Goal: Information Seeking & Learning: Learn about a topic

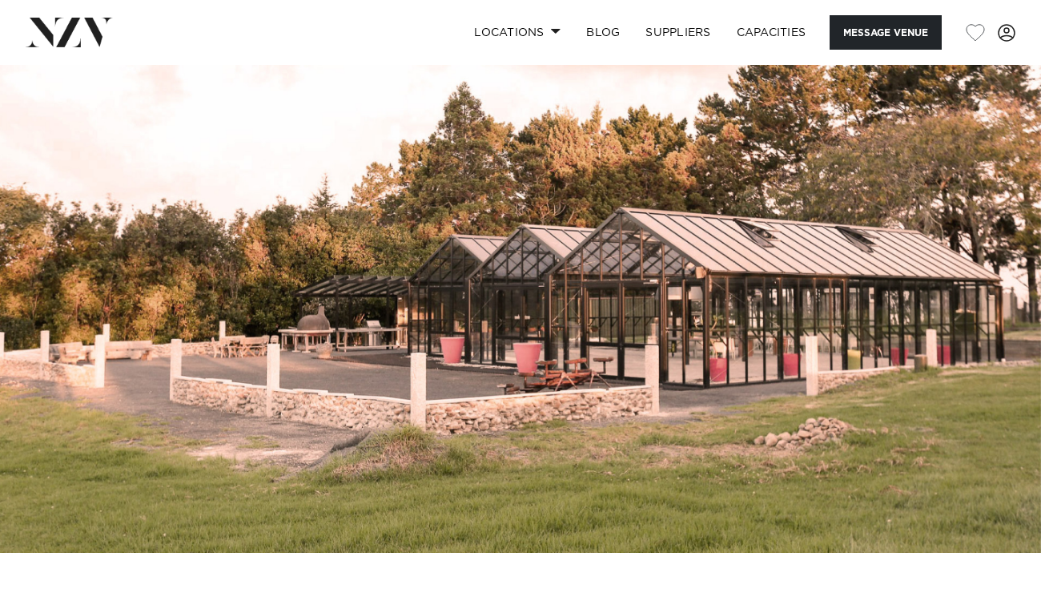
drag, startPoint x: 381, startPoint y: 252, endPoint x: 55, endPoint y: 6, distance: 408.4
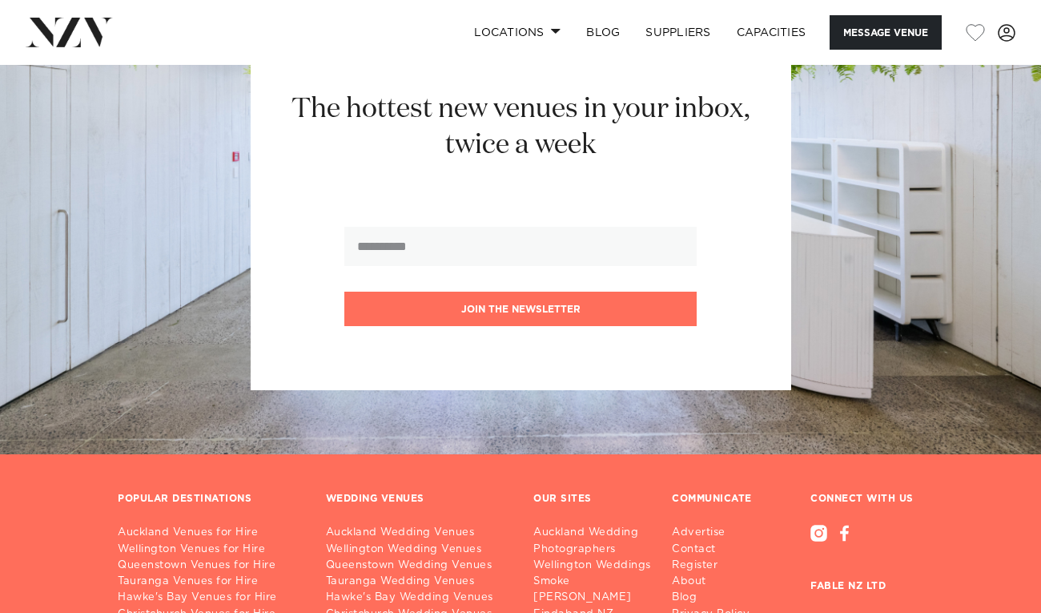
scroll to position [3646, 0]
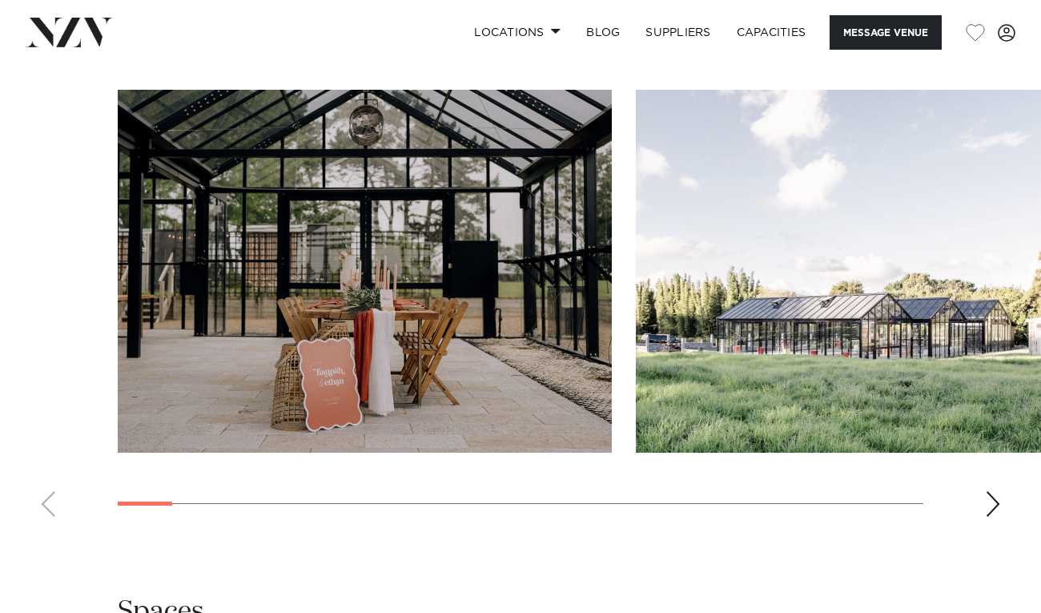
scroll to position [1635, 0]
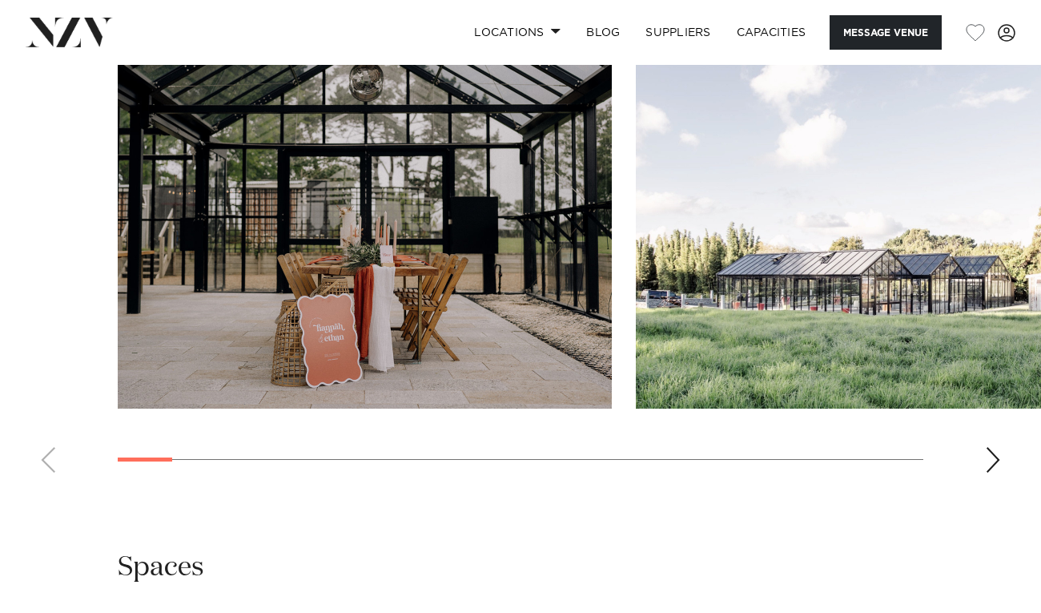
click at [998, 473] on div "Next slide" at bounding box center [993, 460] width 16 height 26
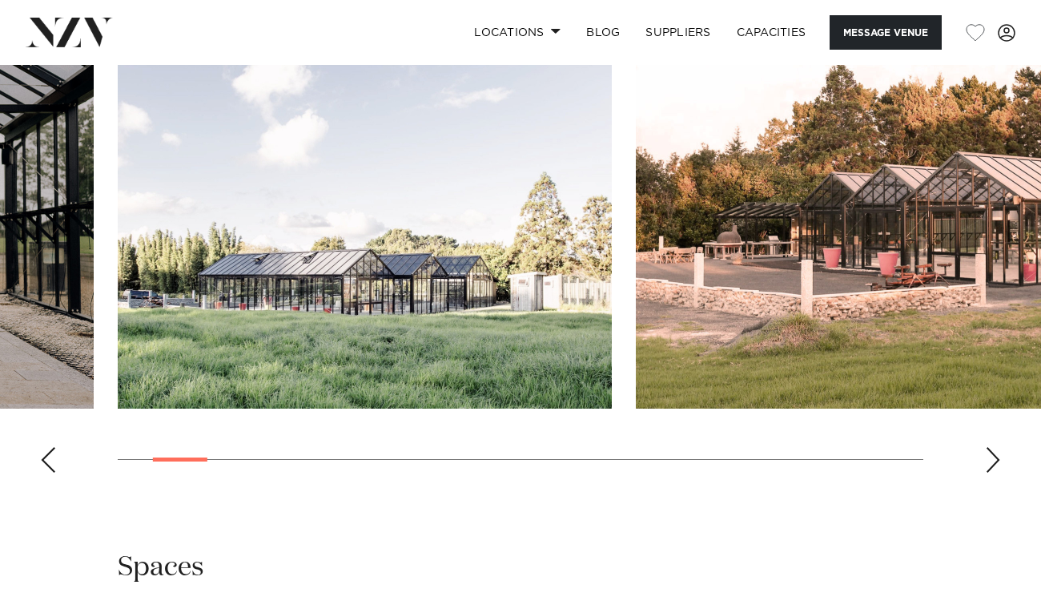
click at [998, 473] on div "Next slide" at bounding box center [993, 460] width 16 height 26
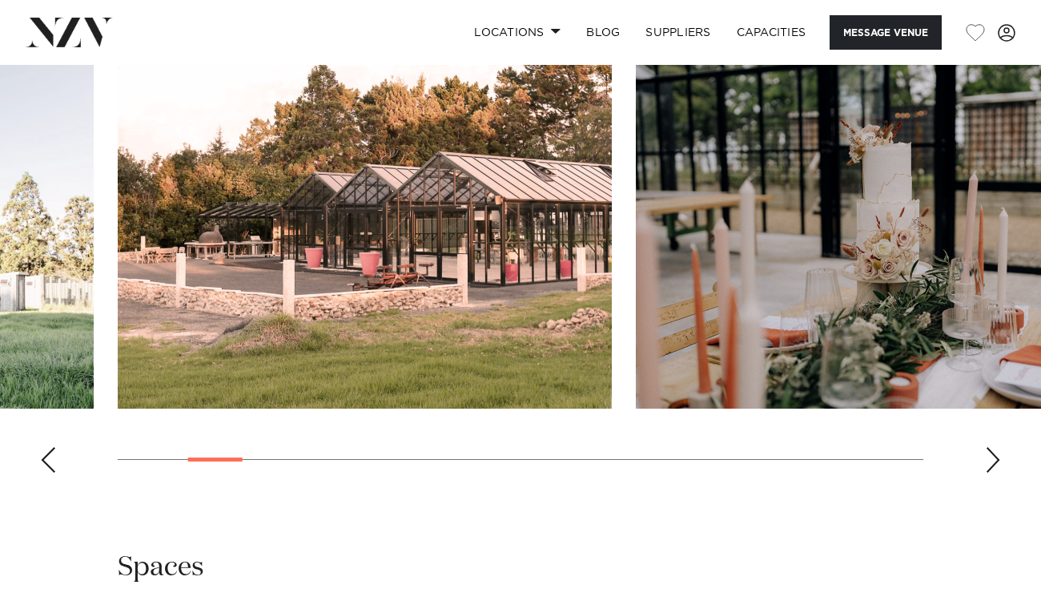
click at [998, 473] on div "Next slide" at bounding box center [993, 460] width 16 height 26
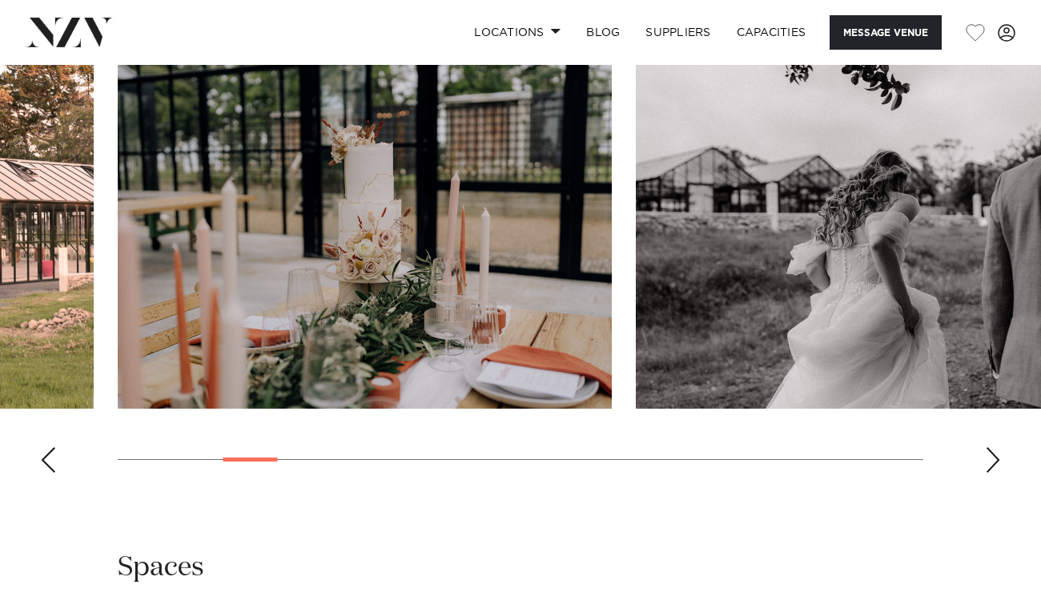
click at [998, 473] on div "Next slide" at bounding box center [993, 460] width 16 height 26
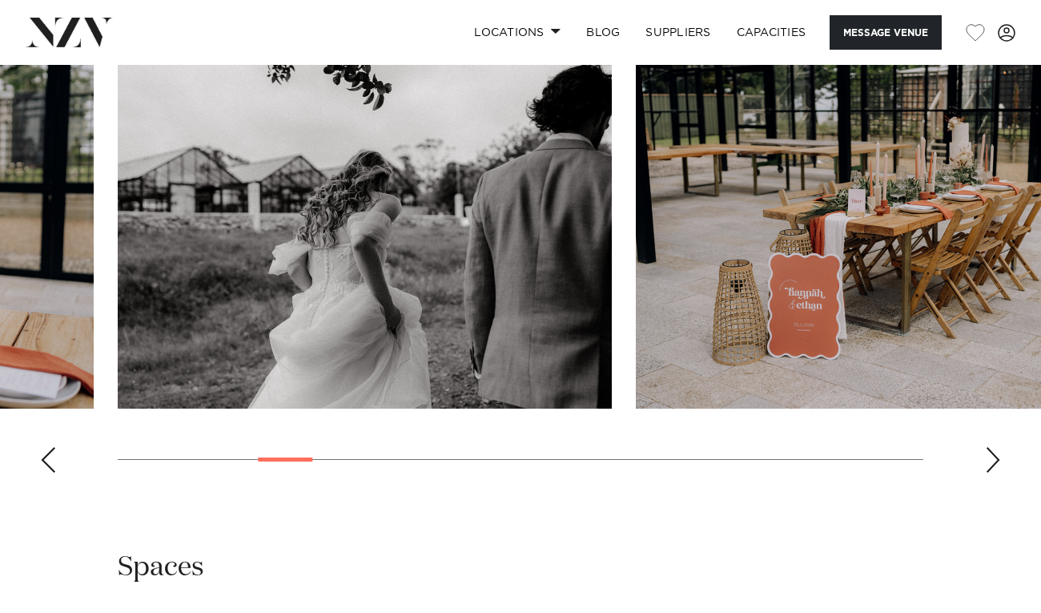
click at [998, 473] on div "Next slide" at bounding box center [993, 460] width 16 height 26
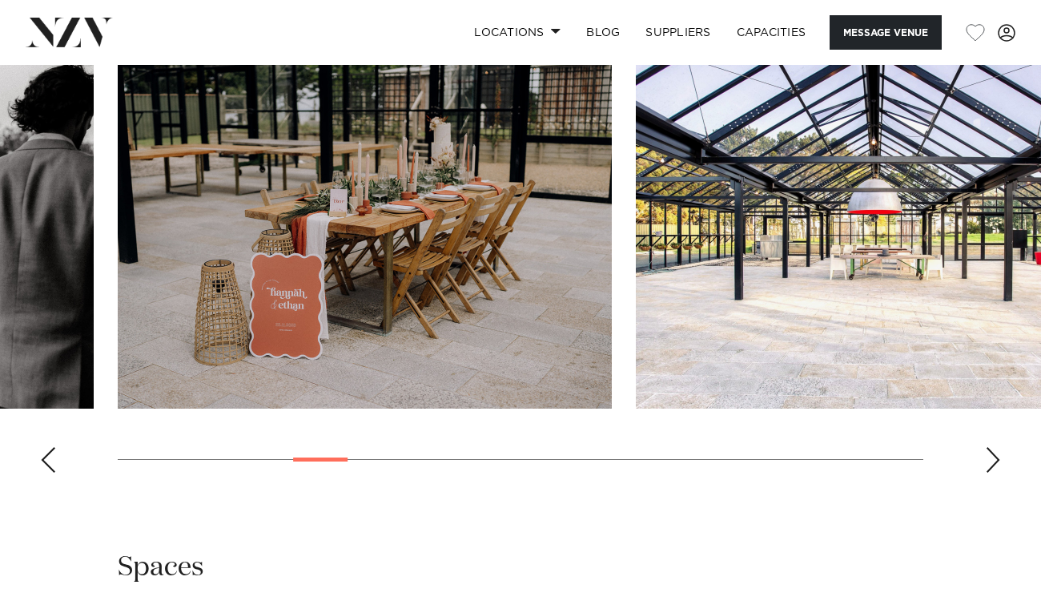
click at [998, 473] on div "Next slide" at bounding box center [993, 460] width 16 height 26
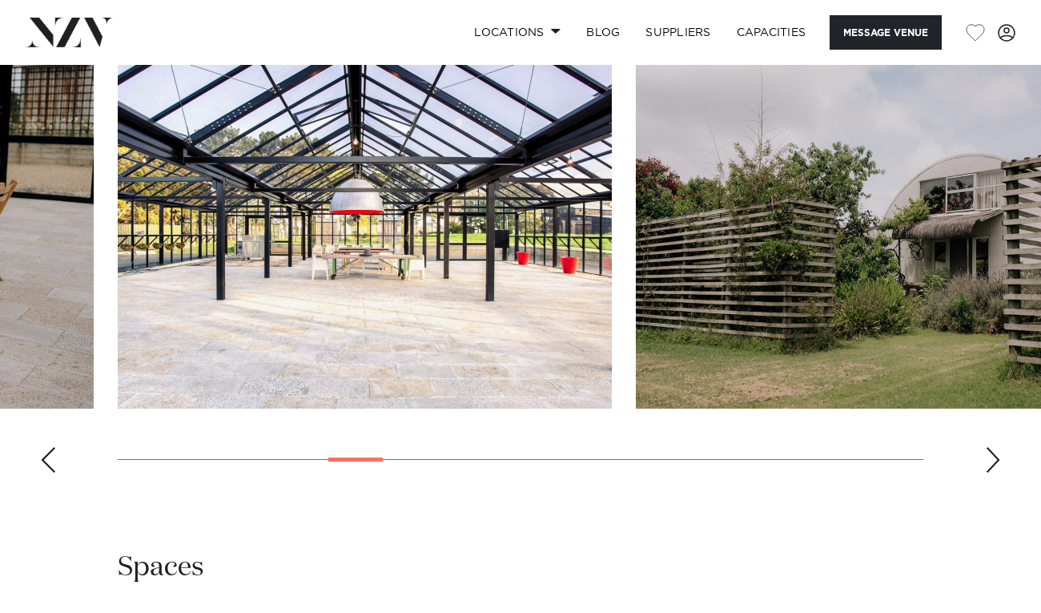
click at [998, 473] on div "Next slide" at bounding box center [993, 460] width 16 height 26
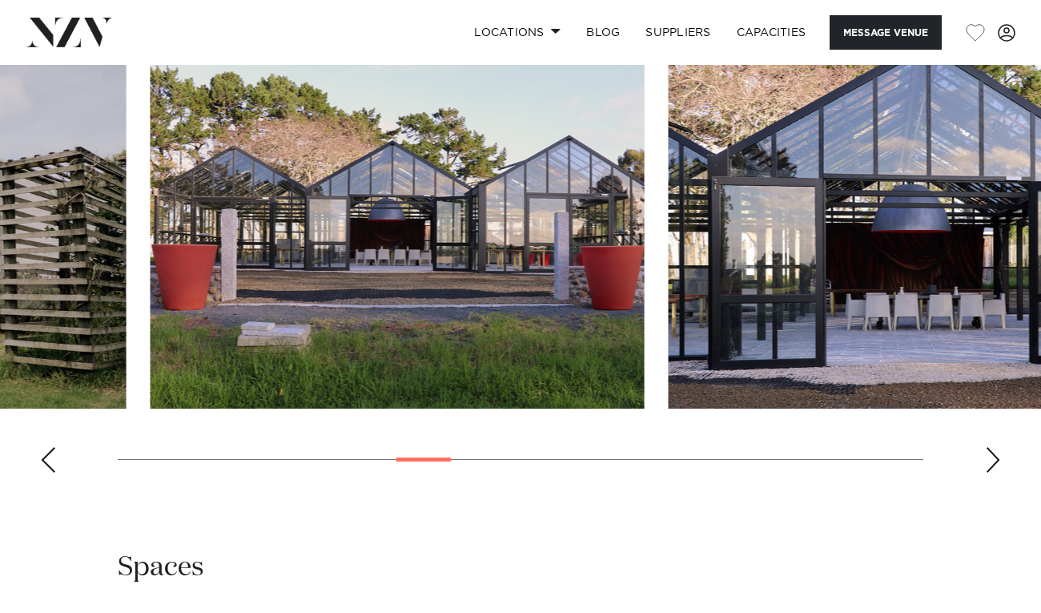
click at [273, 397] on img "9 / 23" at bounding box center [398, 227] width 494 height 363
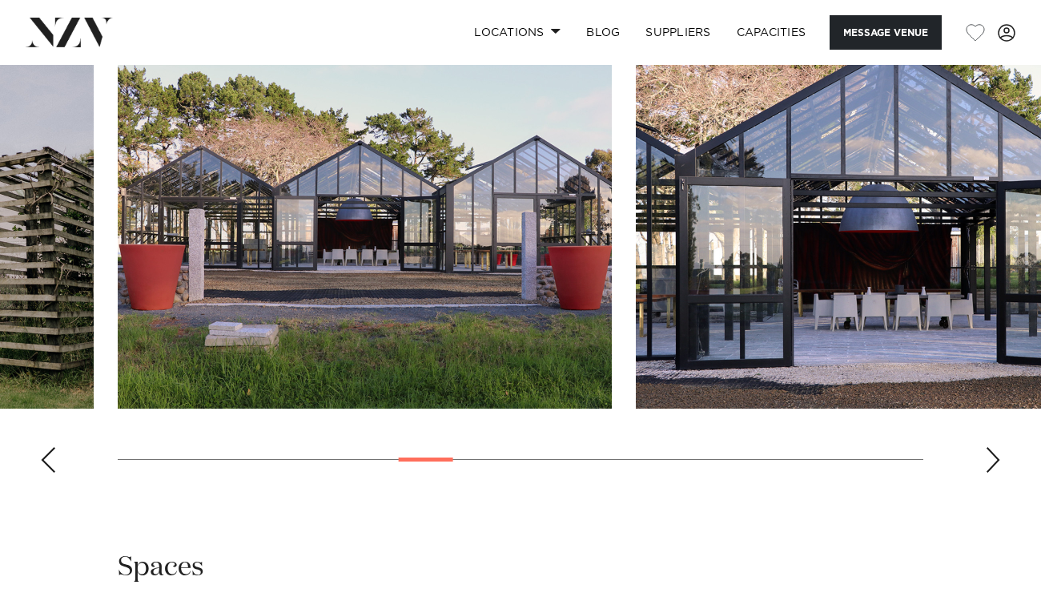
click at [0, 550] on html "Locations Auckland Wellington Christchurch Queenstown Hamilton Northland Bay of…" at bounding box center [520, 446] width 1041 height 4162
click at [989, 473] on div "Next slide" at bounding box center [993, 460] width 16 height 26
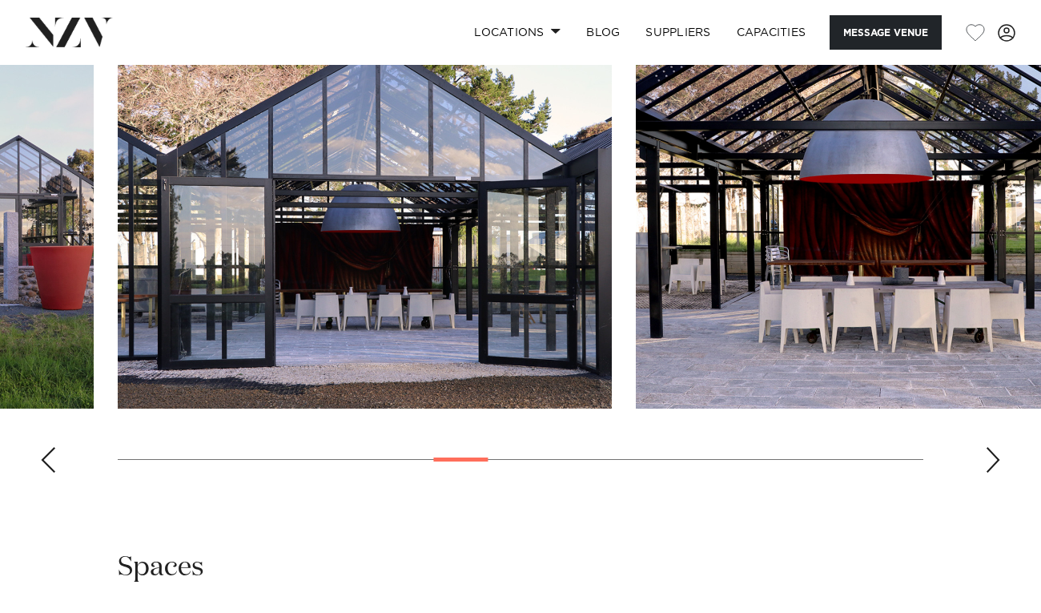
click at [1009, 485] on swiper-container at bounding box center [520, 266] width 1041 height 440
click at [1001, 485] on swiper-container at bounding box center [520, 266] width 1041 height 440
click at [990, 473] on div "Next slide" at bounding box center [993, 460] width 16 height 26
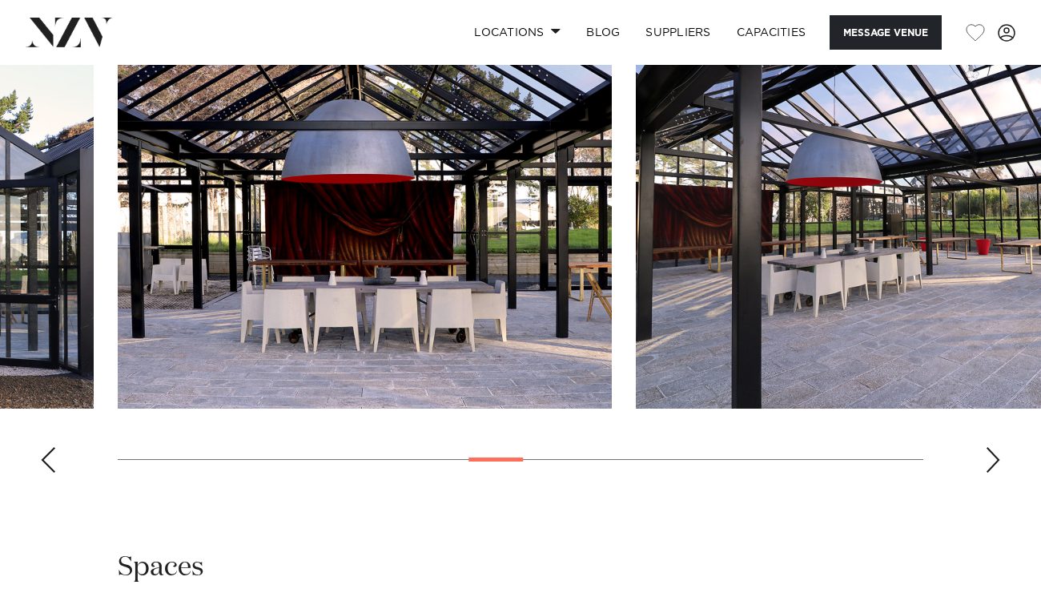
click at [990, 473] on div "Next slide" at bounding box center [993, 460] width 16 height 26
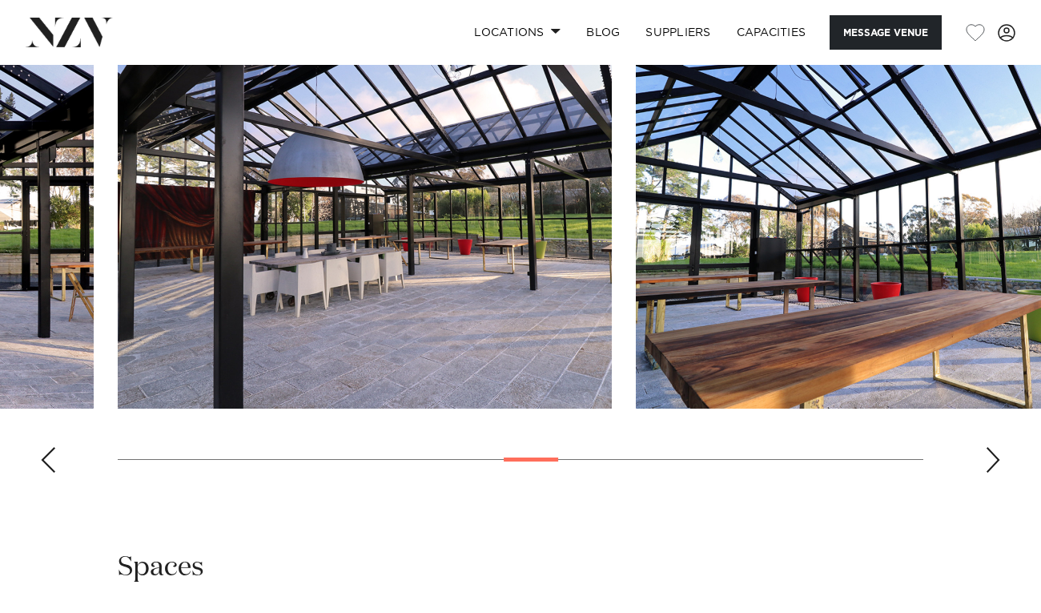
click at [990, 473] on div "Next slide" at bounding box center [993, 460] width 16 height 26
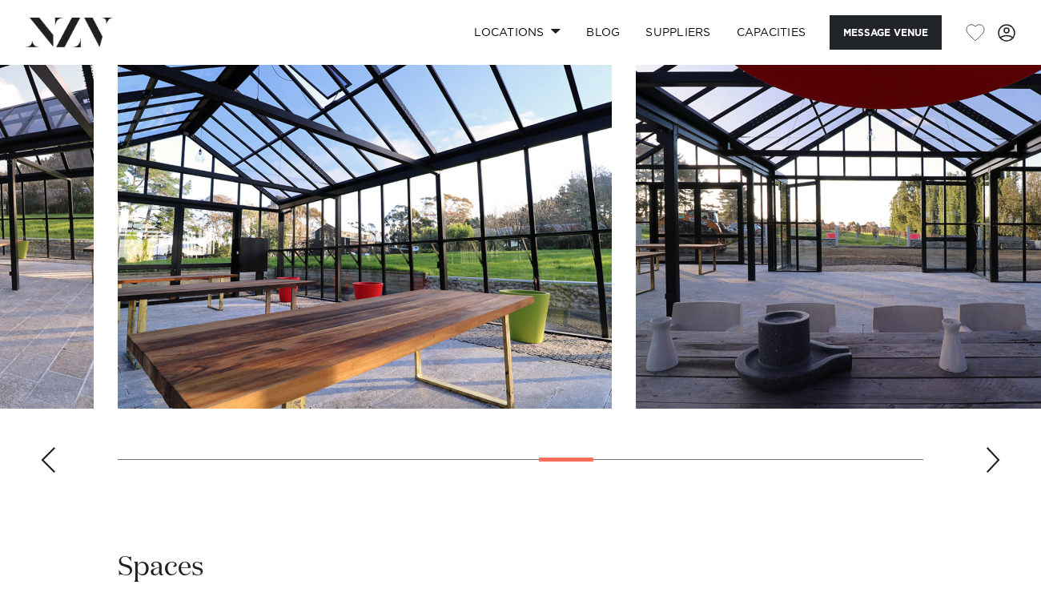
click at [990, 473] on div "Next slide" at bounding box center [993, 460] width 16 height 26
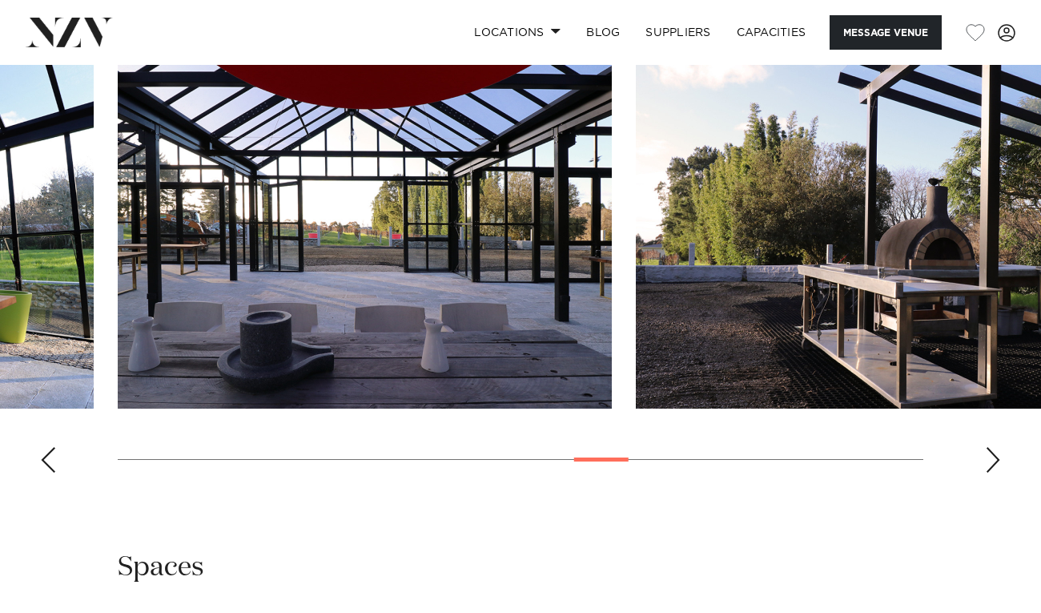
click at [990, 473] on div "Next slide" at bounding box center [993, 460] width 16 height 26
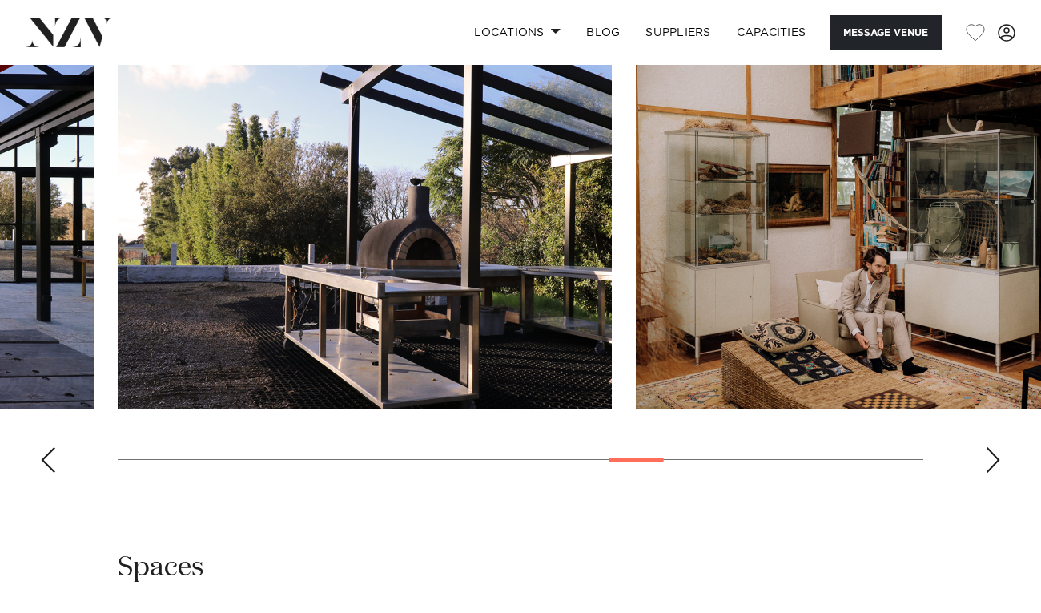
click at [990, 473] on div "Next slide" at bounding box center [993, 460] width 16 height 26
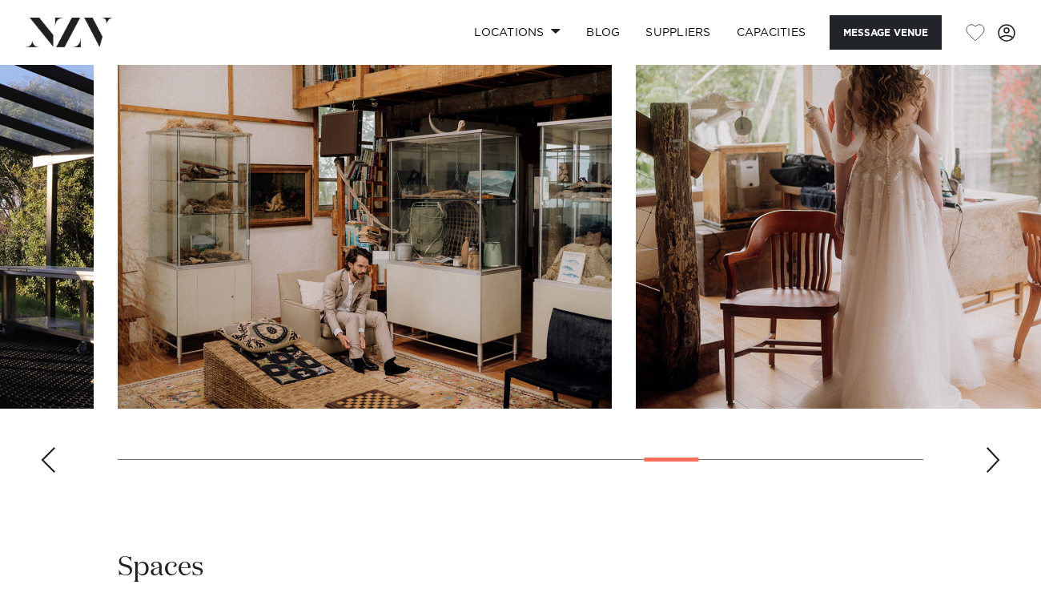
click at [990, 473] on div "Next slide" at bounding box center [993, 460] width 16 height 26
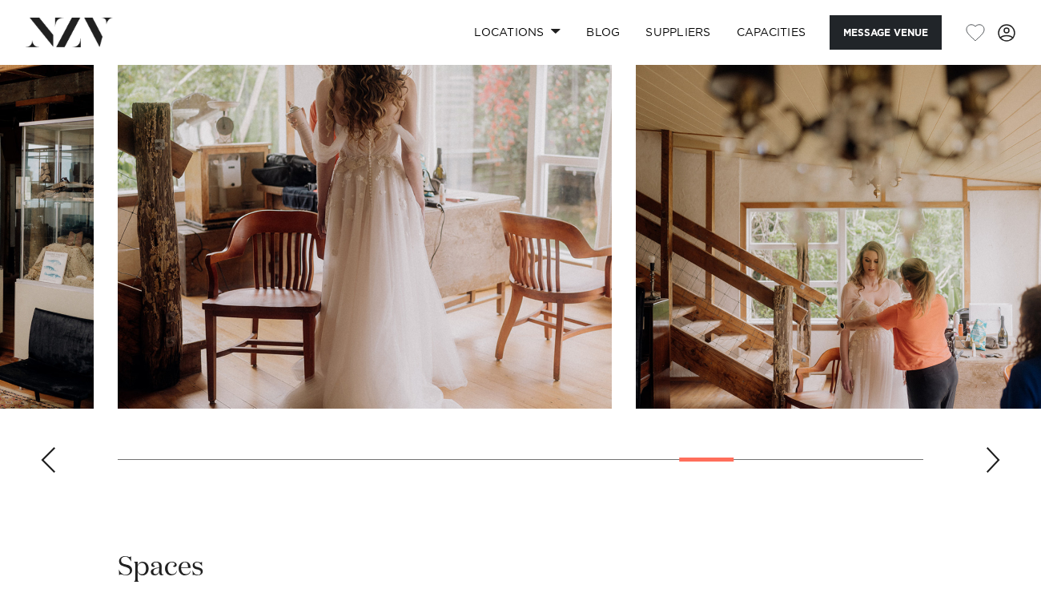
click at [990, 473] on div "Next slide" at bounding box center [993, 460] width 16 height 26
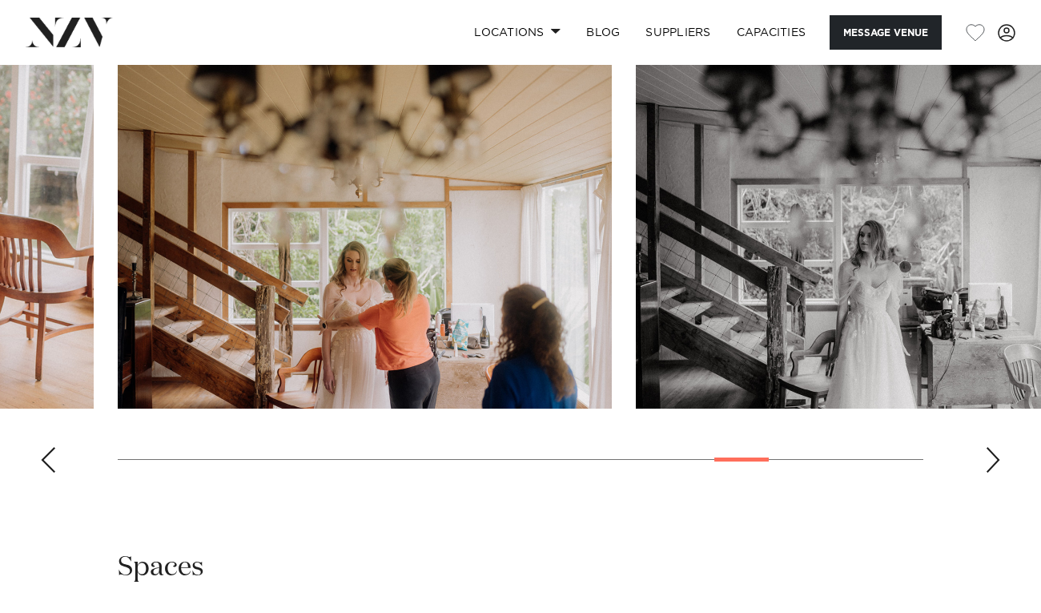
click at [990, 473] on div "Next slide" at bounding box center [993, 460] width 16 height 26
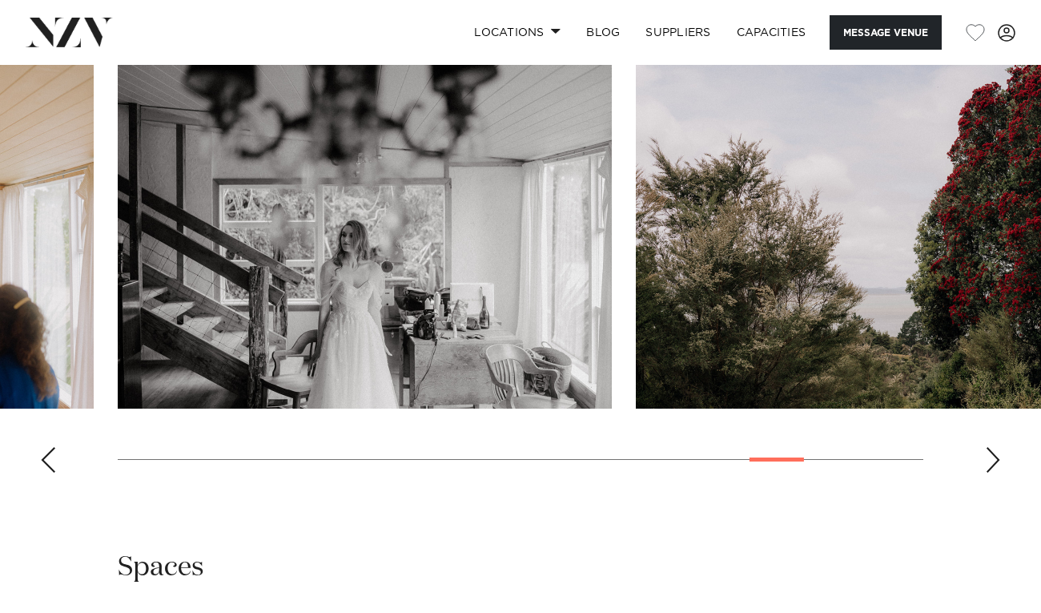
click at [990, 473] on div "Next slide" at bounding box center [993, 460] width 16 height 26
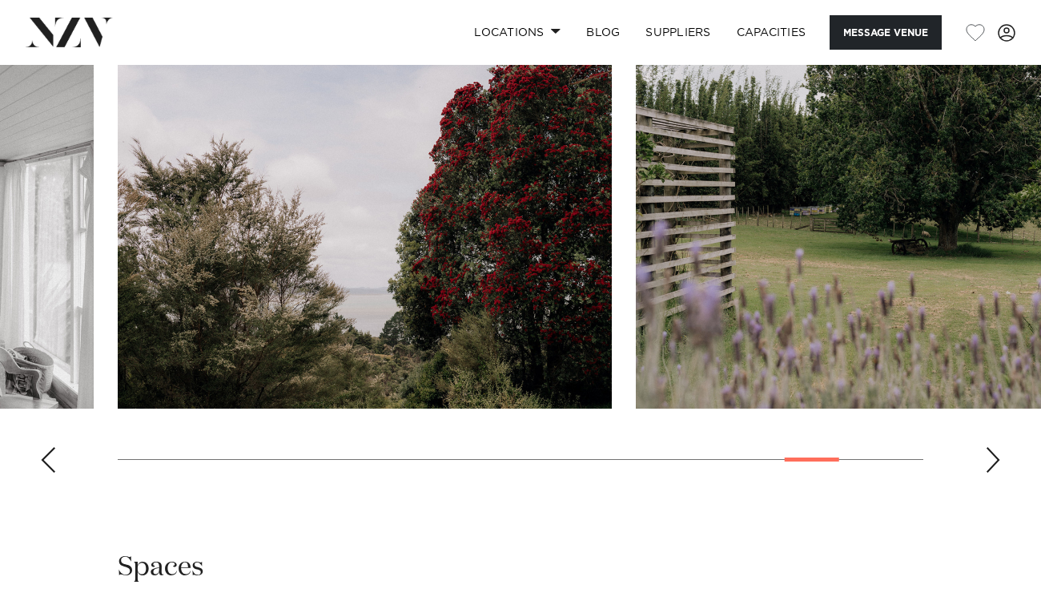
click at [990, 473] on div "Next slide" at bounding box center [993, 460] width 16 height 26
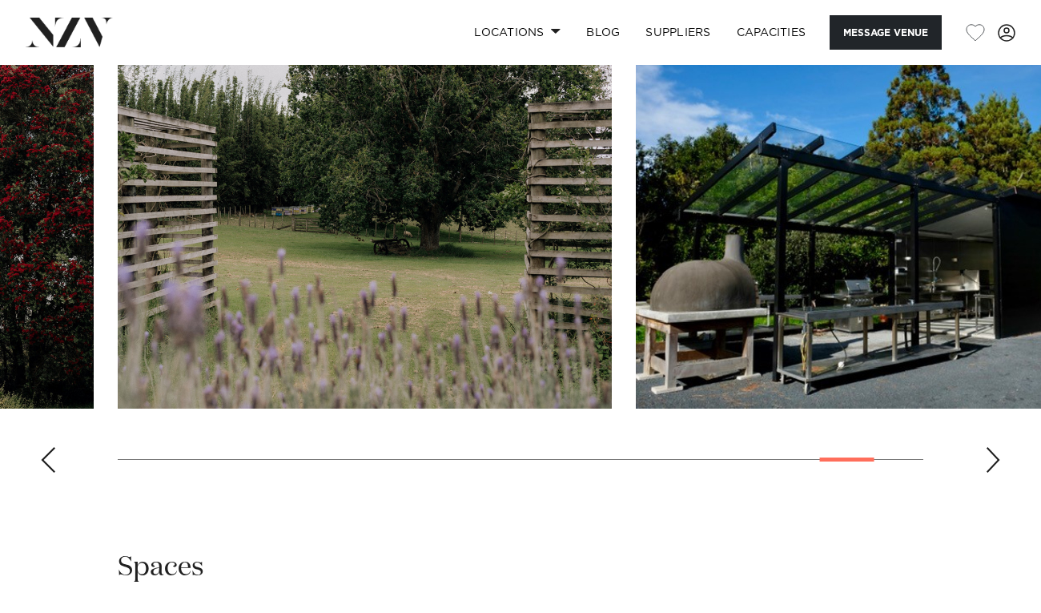
click at [990, 473] on div "Next slide" at bounding box center [993, 460] width 16 height 26
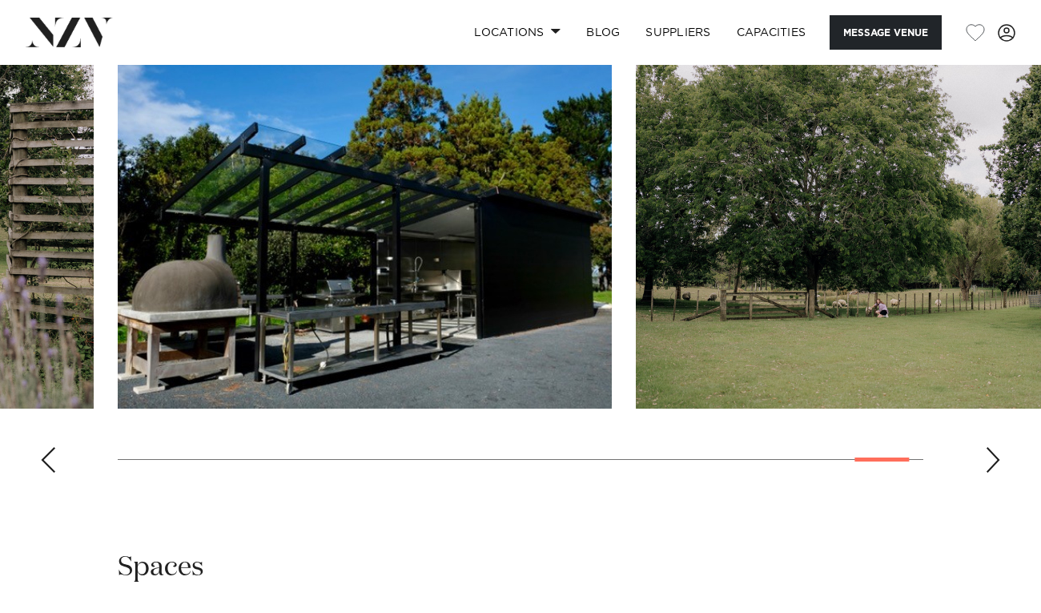
click at [50, 473] on div "Previous slide" at bounding box center [48, 460] width 16 height 26
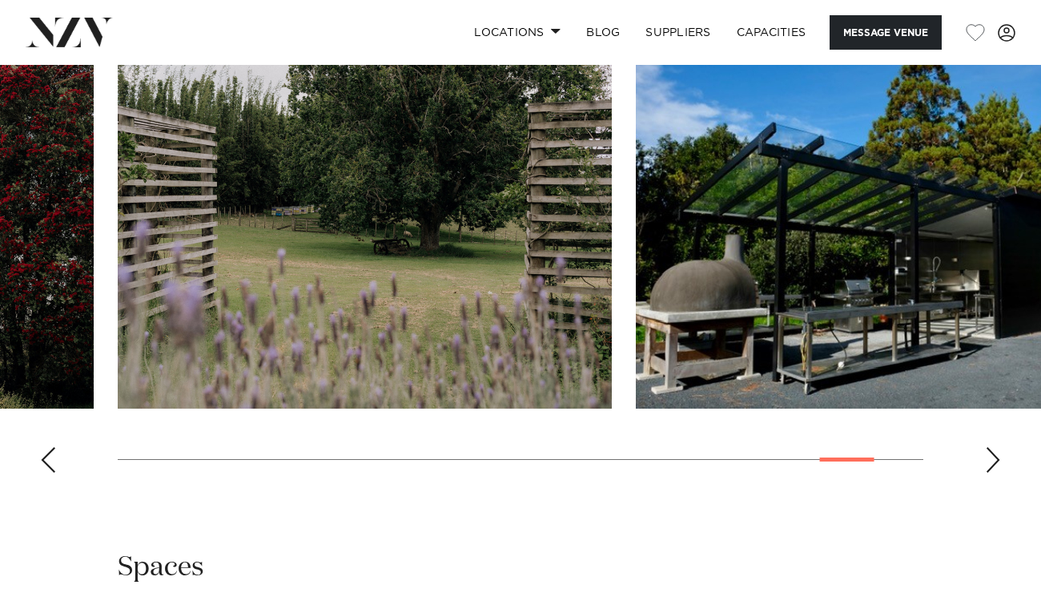
click at [981, 485] on swiper-container at bounding box center [520, 266] width 1041 height 440
click at [993, 473] on div "Next slide" at bounding box center [993, 460] width 16 height 26
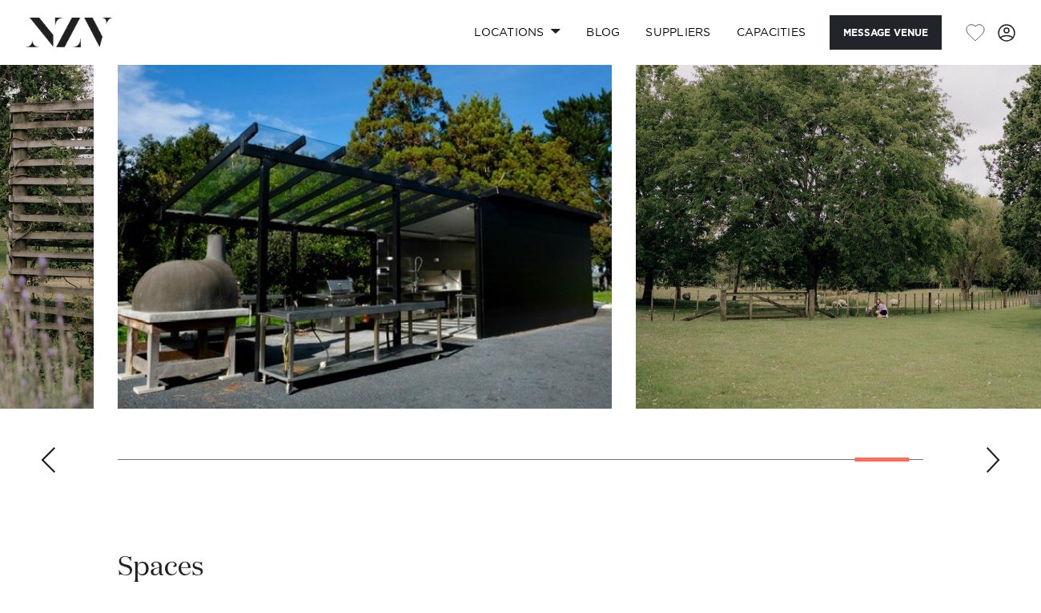
click at [43, 473] on div "Previous slide" at bounding box center [48, 460] width 16 height 26
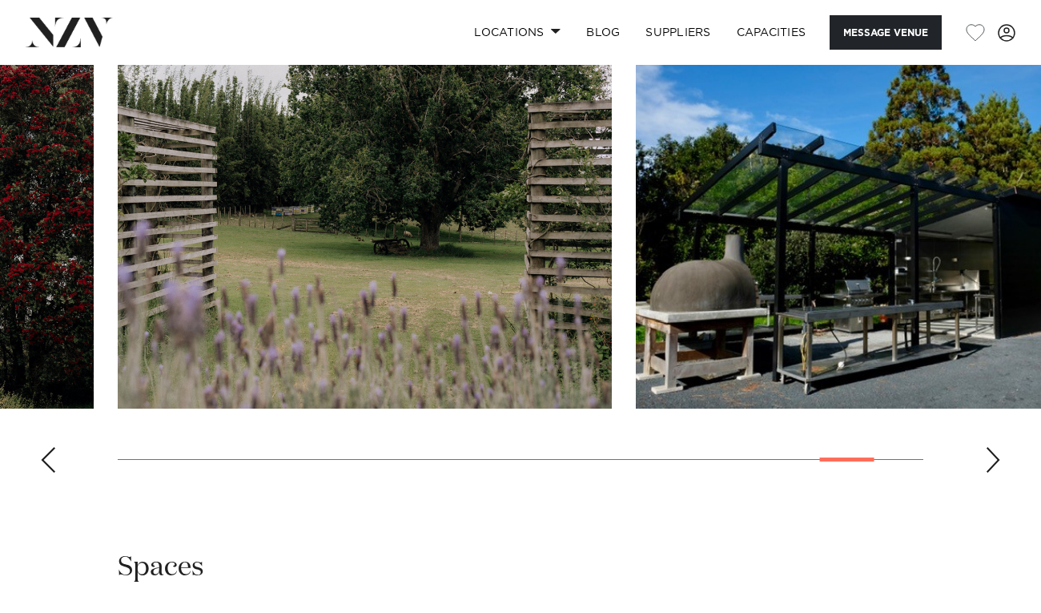
click at [43, 473] on div "Previous slide" at bounding box center [48, 460] width 16 height 26
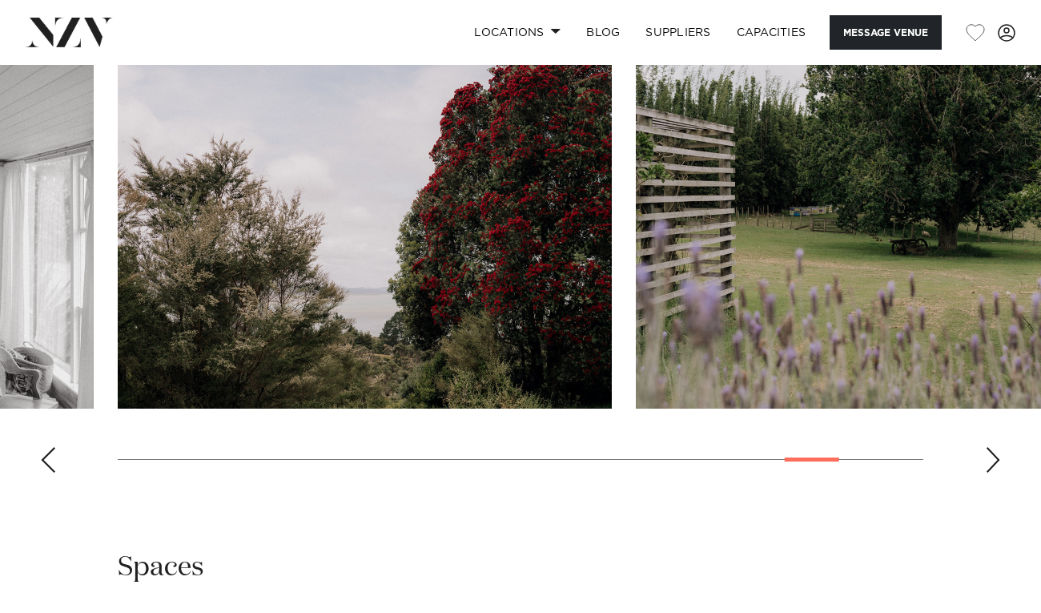
click at [43, 473] on div "Previous slide" at bounding box center [48, 460] width 16 height 26
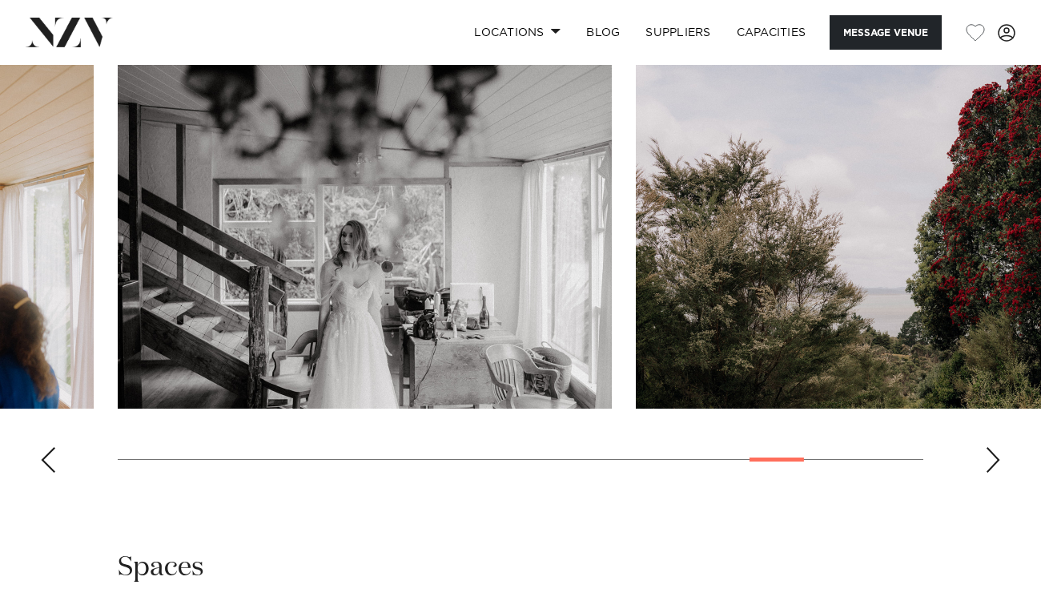
click at [43, 473] on div "Previous slide" at bounding box center [48, 460] width 16 height 26
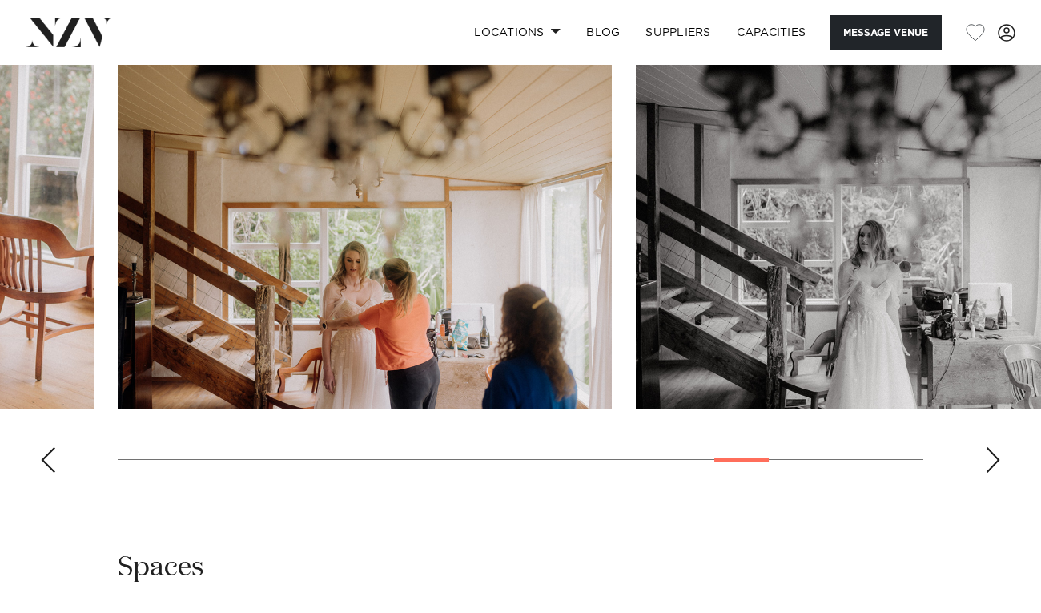
click at [43, 473] on div "Previous slide" at bounding box center [48, 460] width 16 height 26
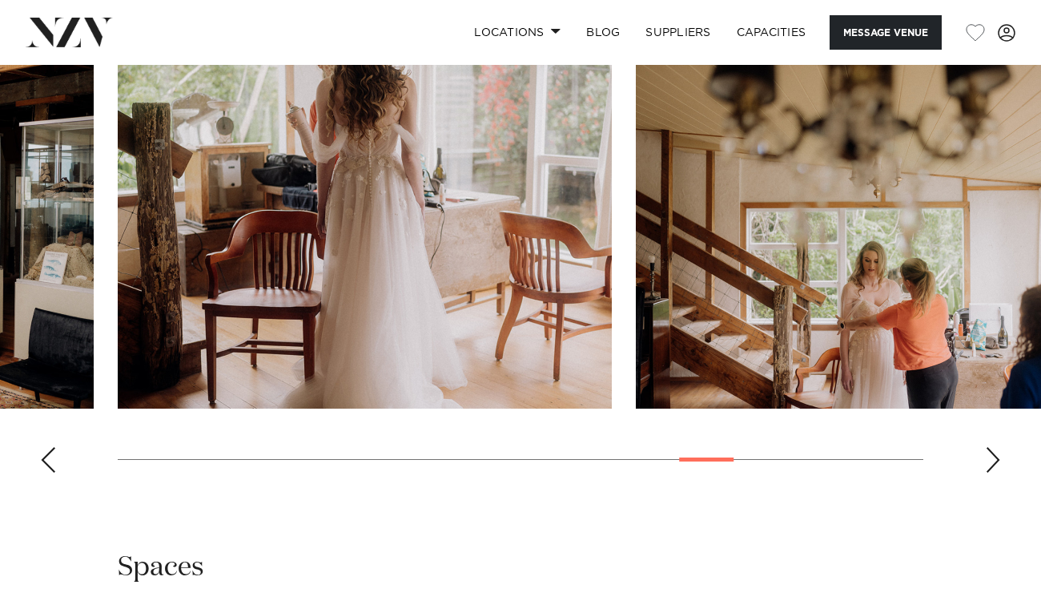
click at [43, 473] on div "Previous slide" at bounding box center [48, 460] width 16 height 26
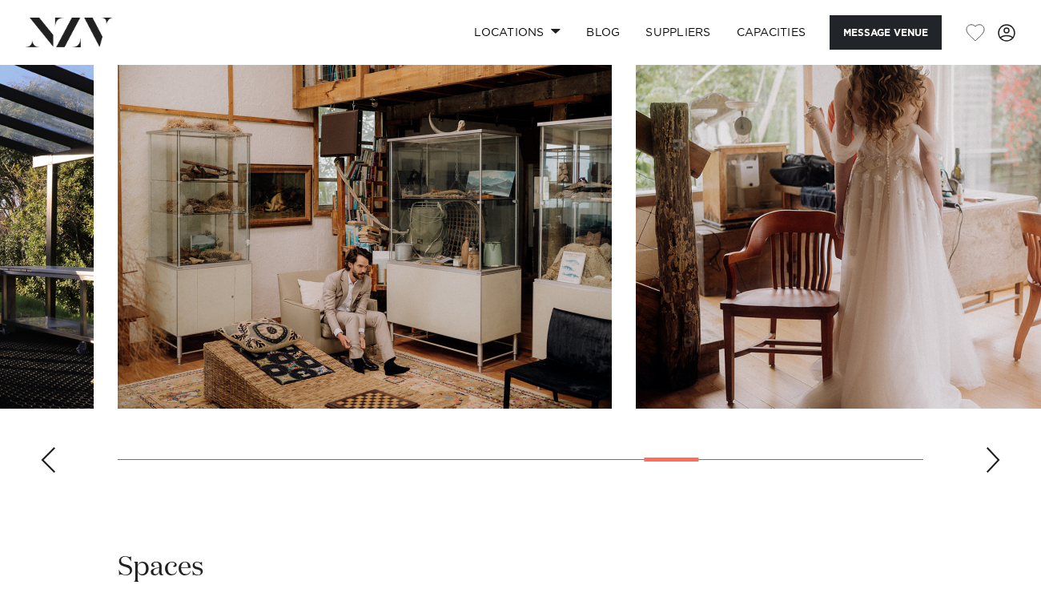
click at [43, 473] on div "Previous slide" at bounding box center [48, 460] width 16 height 26
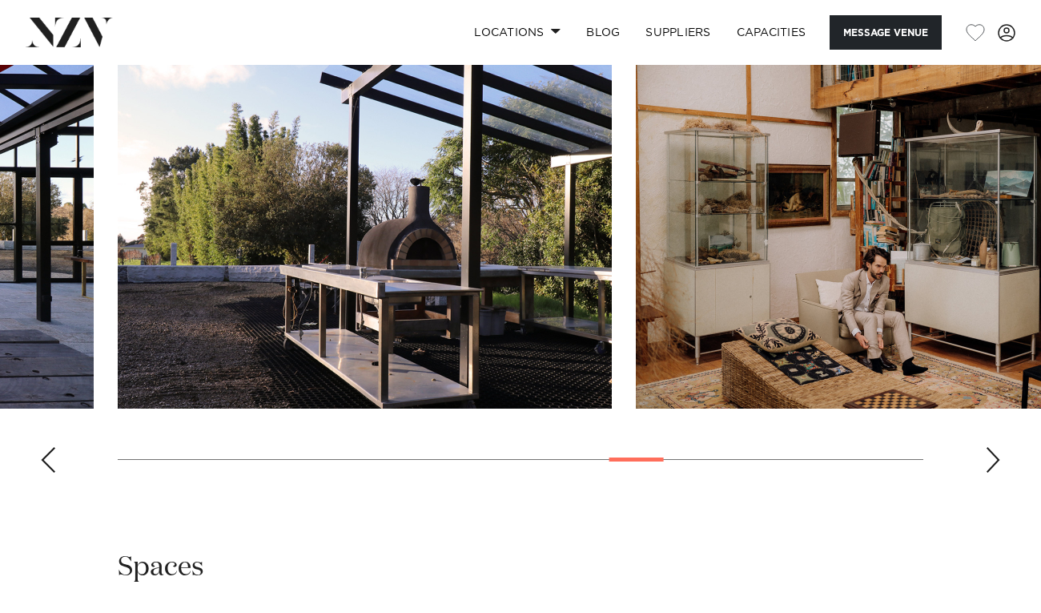
click at [43, 473] on div "Previous slide" at bounding box center [48, 460] width 16 height 26
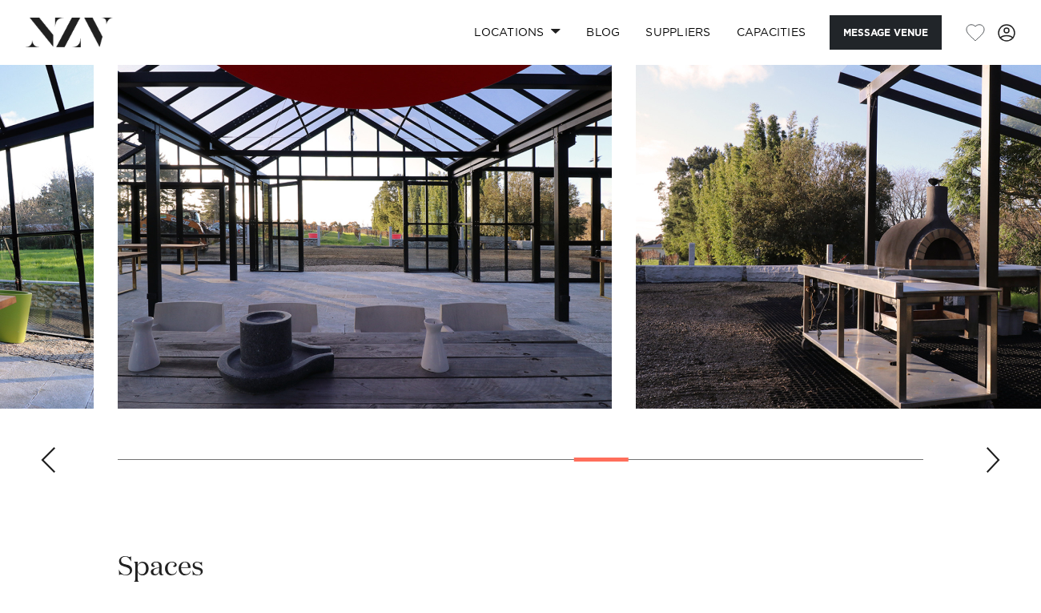
click at [43, 473] on div "Previous slide" at bounding box center [48, 460] width 16 height 26
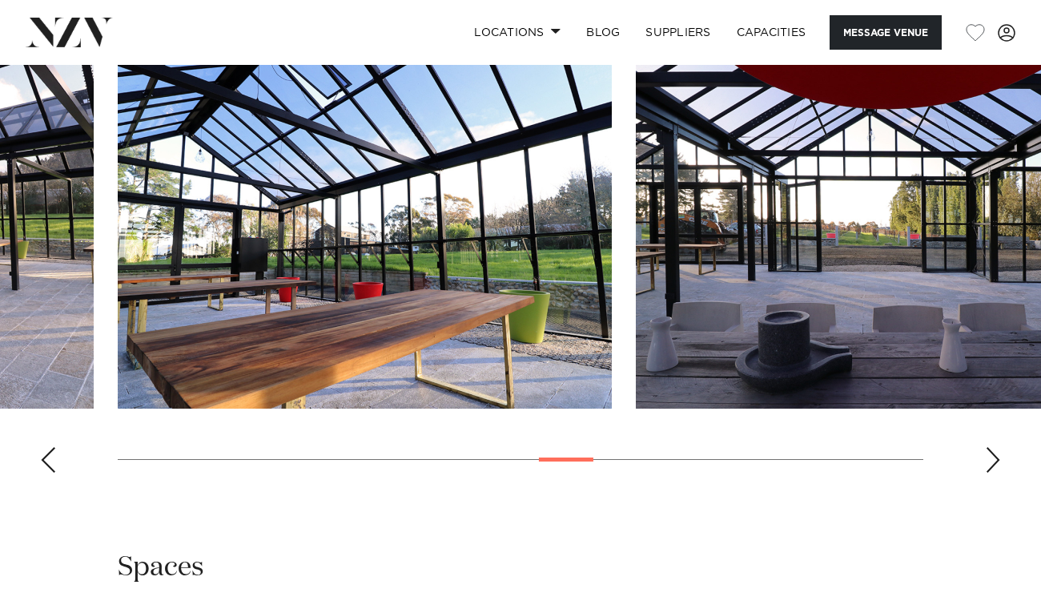
click at [43, 473] on div "Previous slide" at bounding box center [48, 460] width 16 height 26
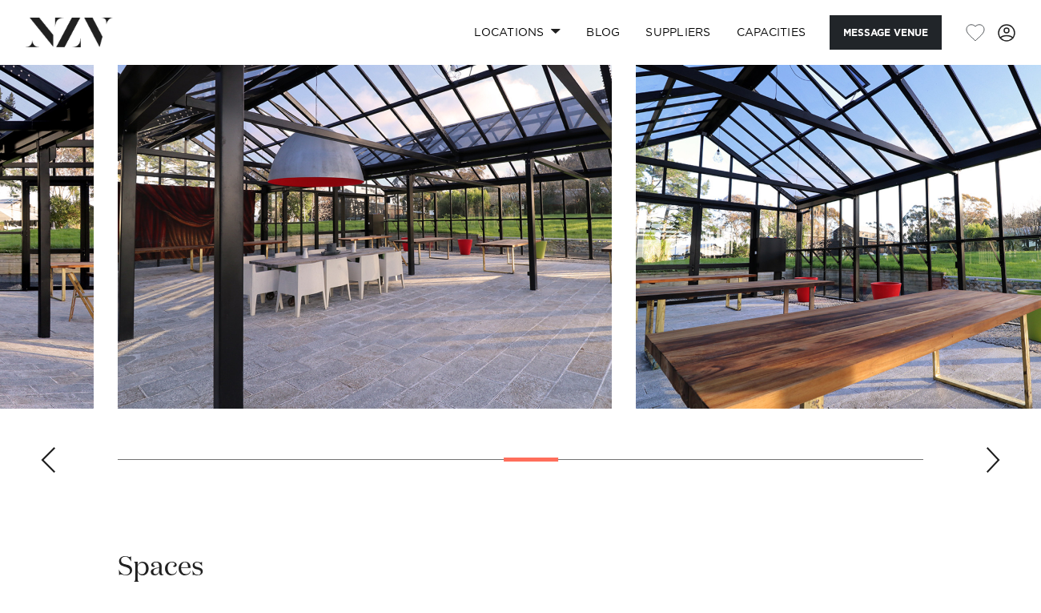
click at [43, 473] on div "Previous slide" at bounding box center [48, 460] width 16 height 26
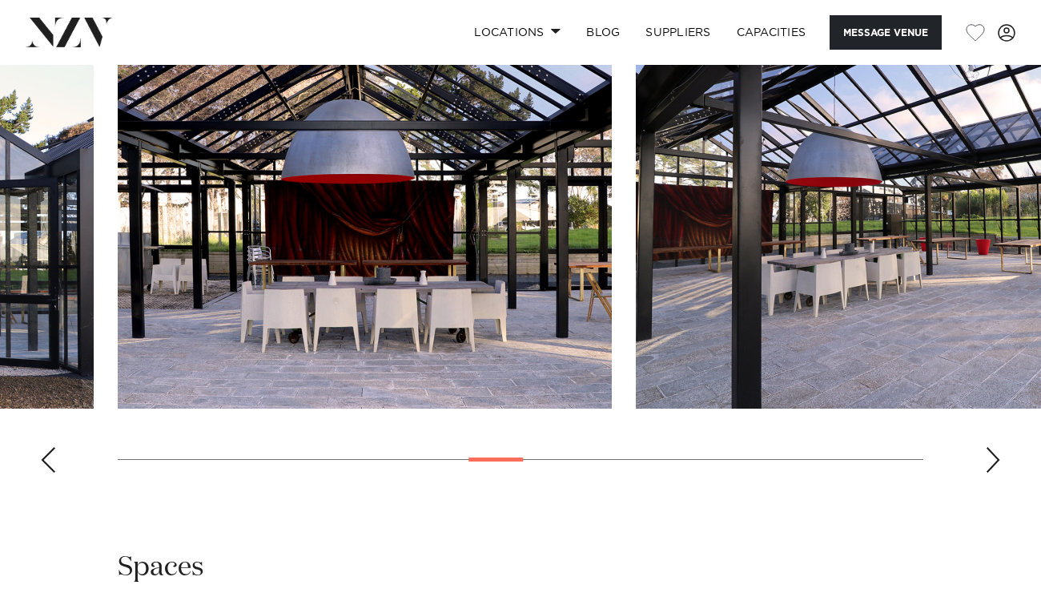
click at [43, 473] on div "Previous slide" at bounding box center [48, 460] width 16 height 26
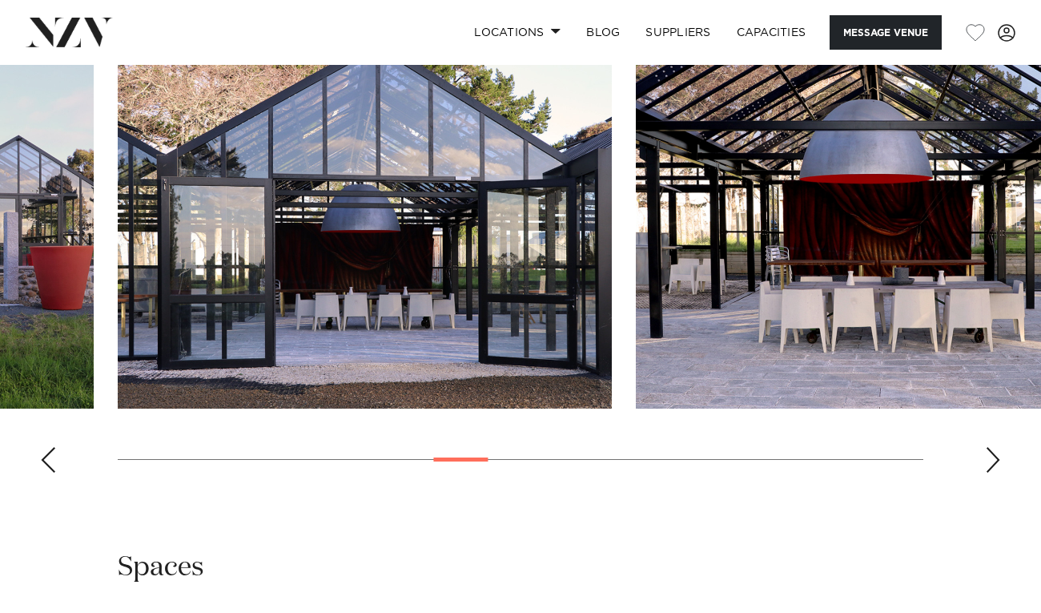
click at [43, 473] on div "Previous slide" at bounding box center [48, 460] width 16 height 26
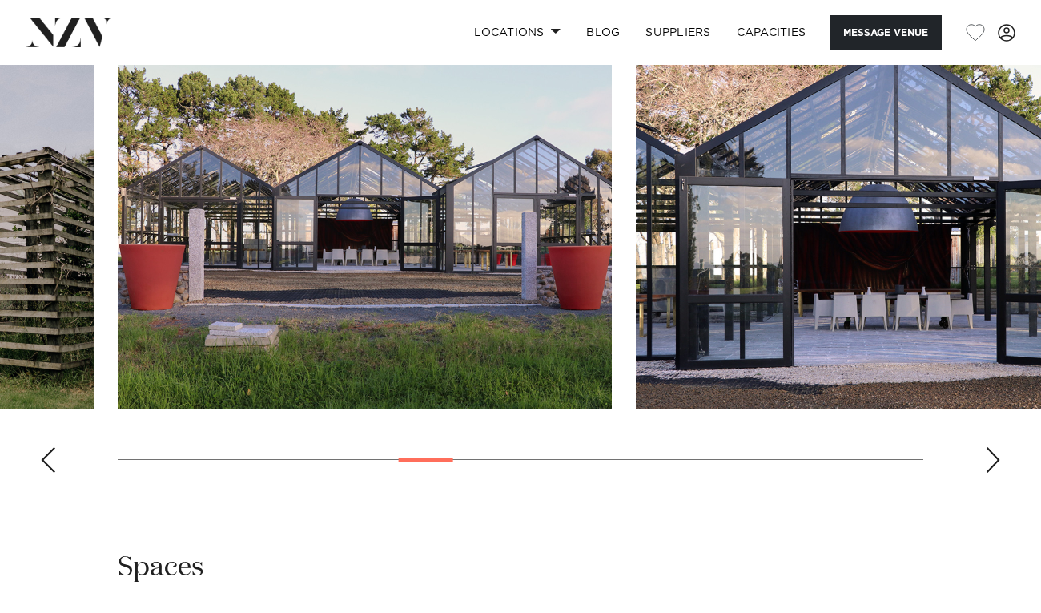
click at [43, 473] on div "Previous slide" at bounding box center [48, 460] width 16 height 26
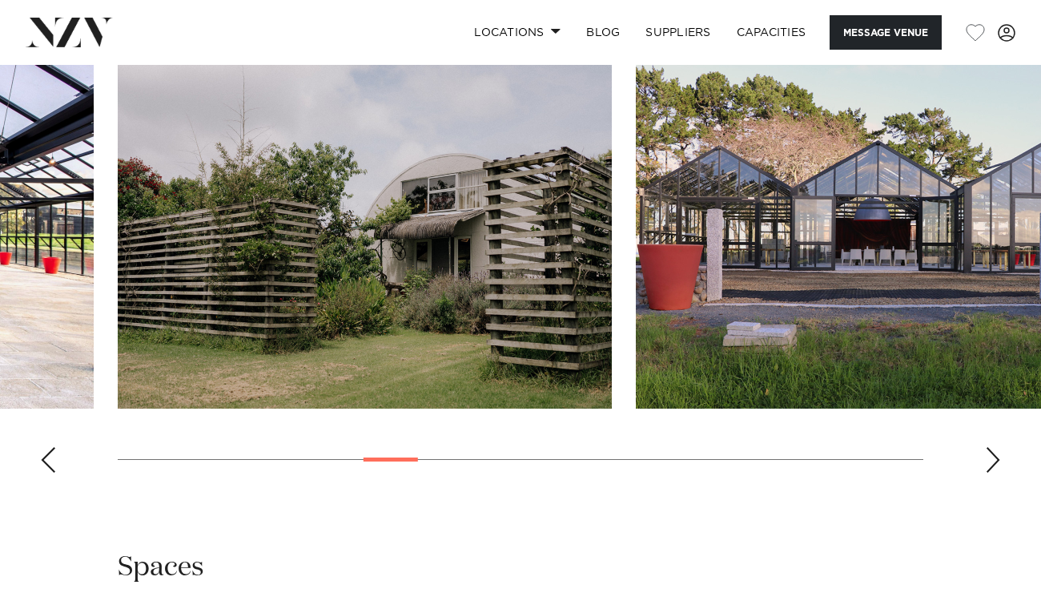
click at [1002, 485] on swiper-container at bounding box center [520, 266] width 1041 height 440
click at [991, 473] on div "Next slide" at bounding box center [993, 460] width 16 height 26
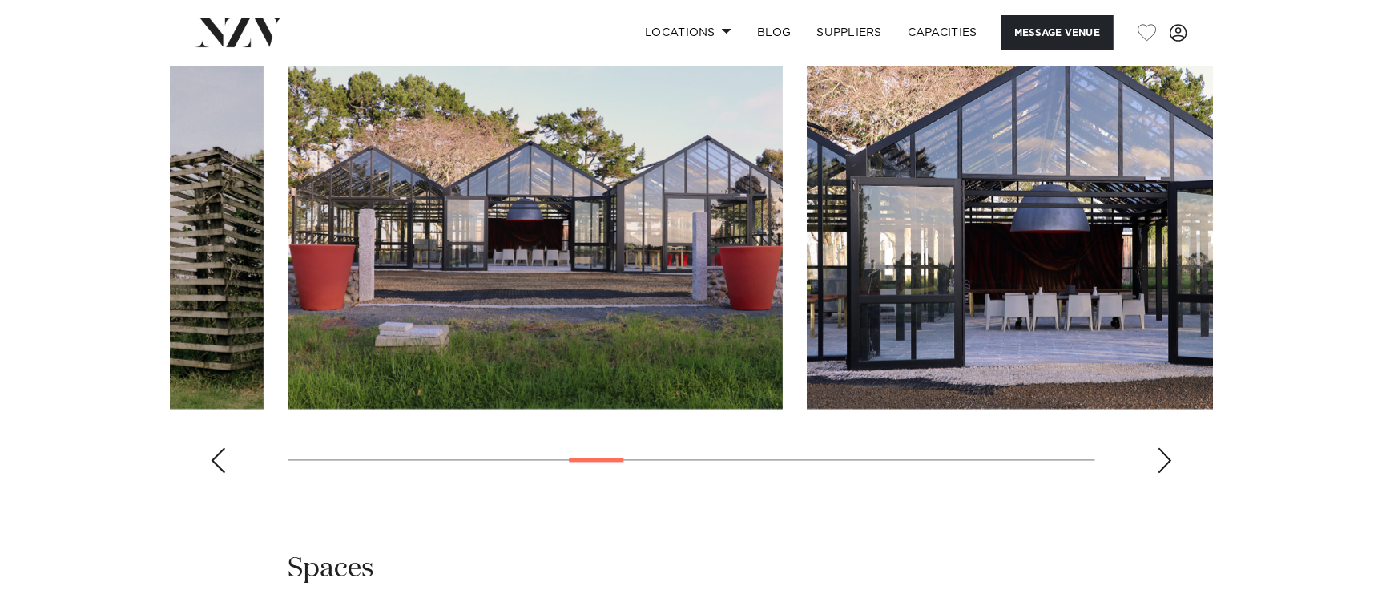
scroll to position [1573, 0]
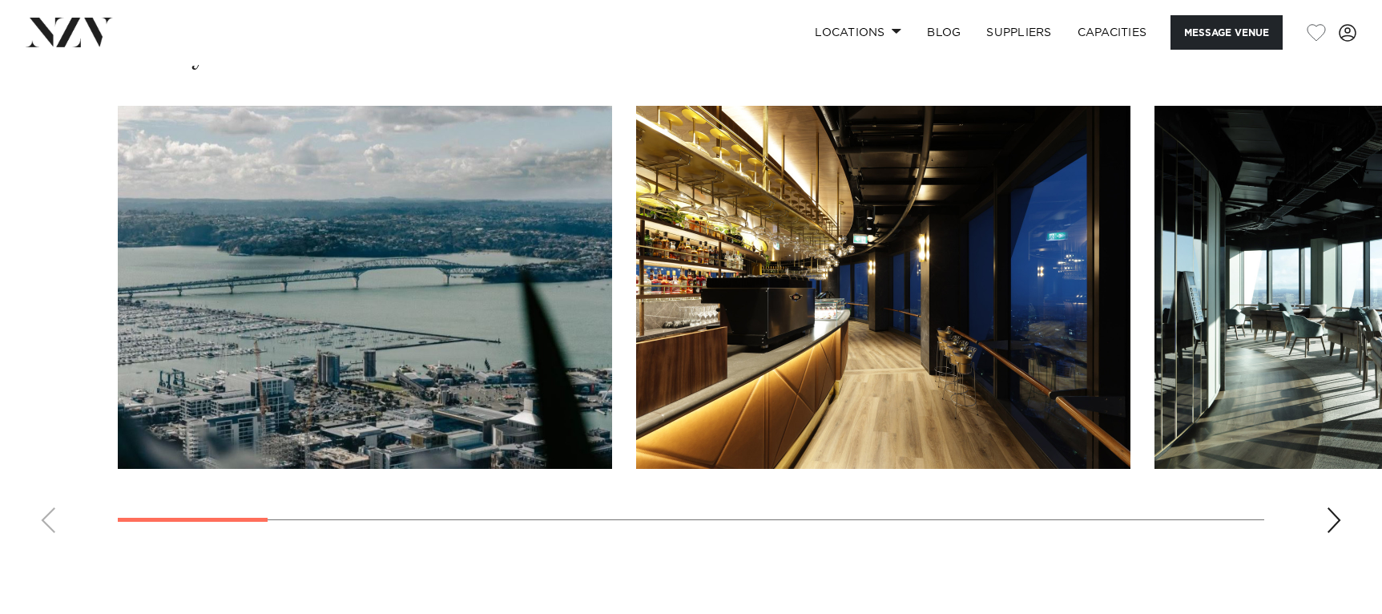
scroll to position [1740, 0]
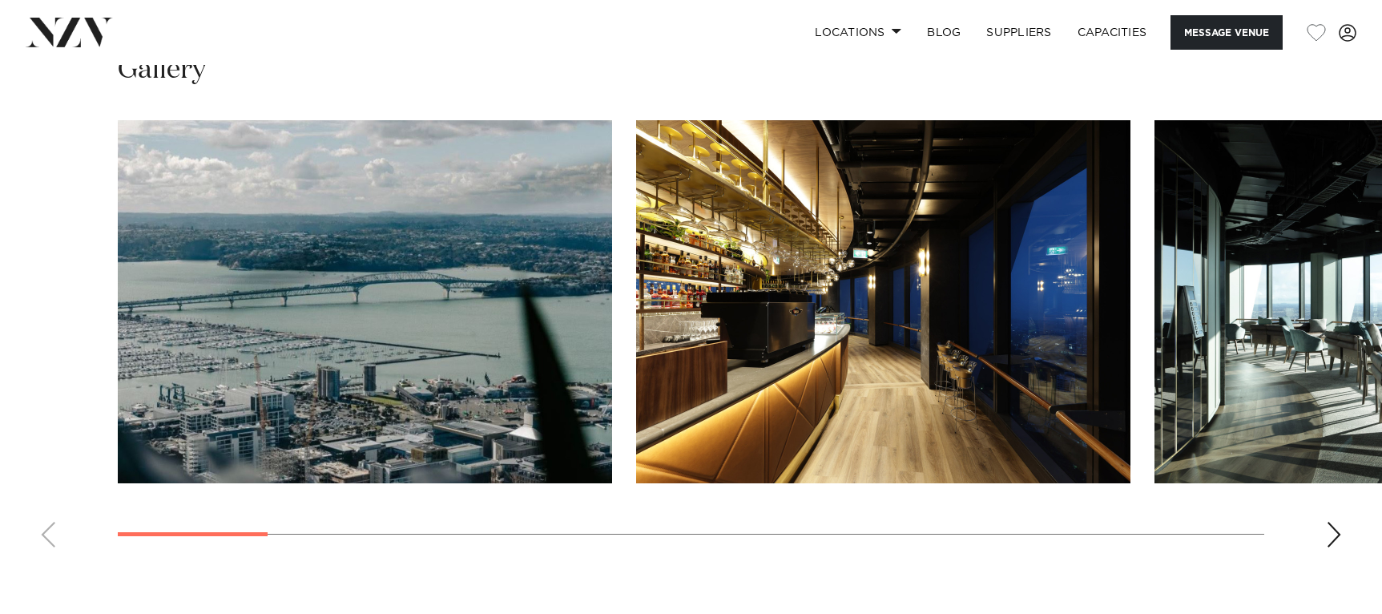
click at [1323, 516] on swiper-container at bounding box center [691, 340] width 1382 height 440
click at [1333, 523] on div "Next slide" at bounding box center [1334, 535] width 16 height 26
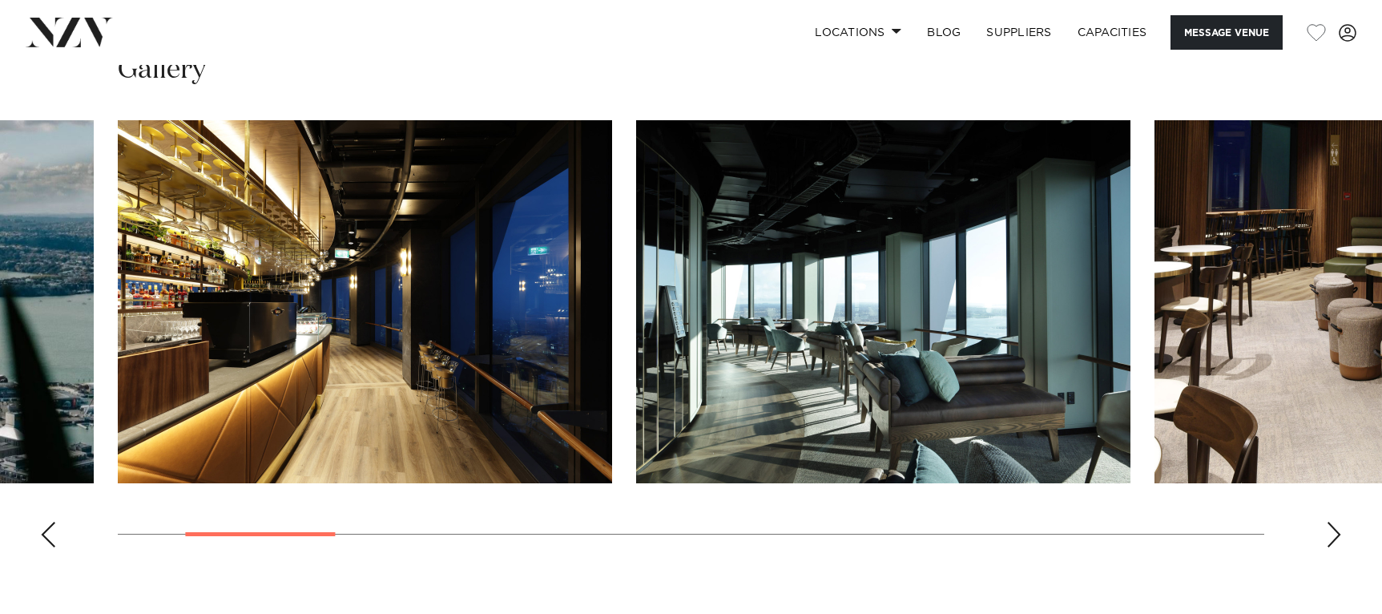
click at [1333, 523] on div "Next slide" at bounding box center [1334, 535] width 16 height 26
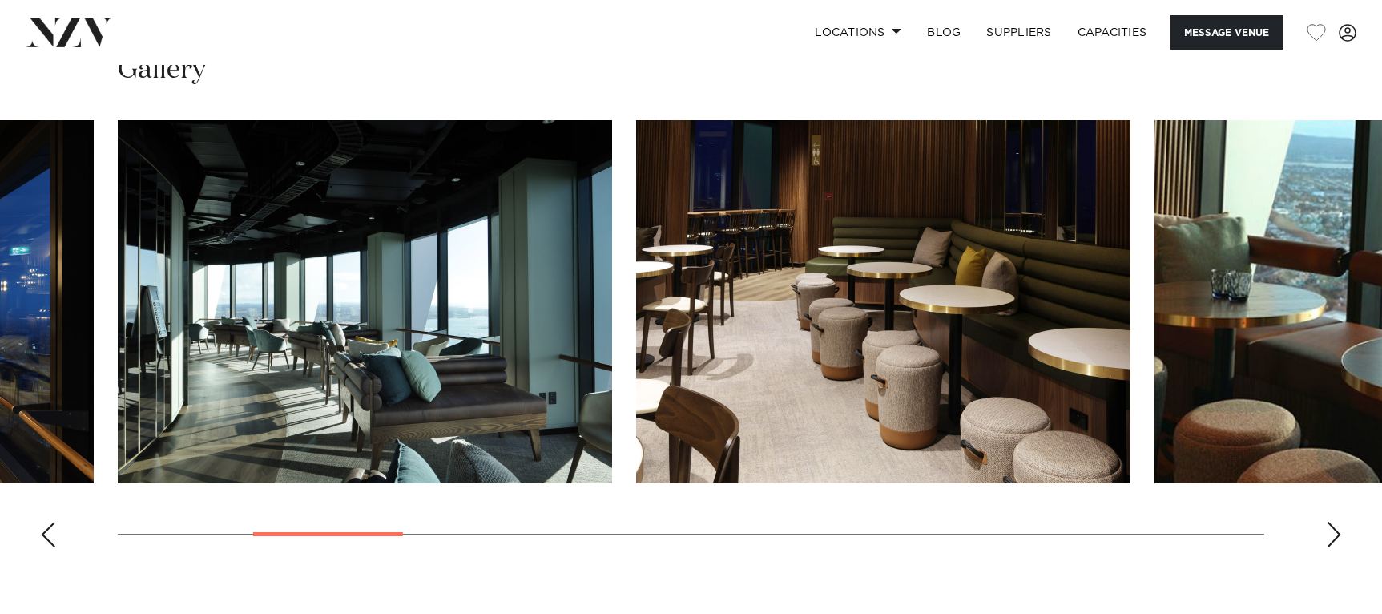
click at [1333, 523] on div "Next slide" at bounding box center [1334, 535] width 16 height 26
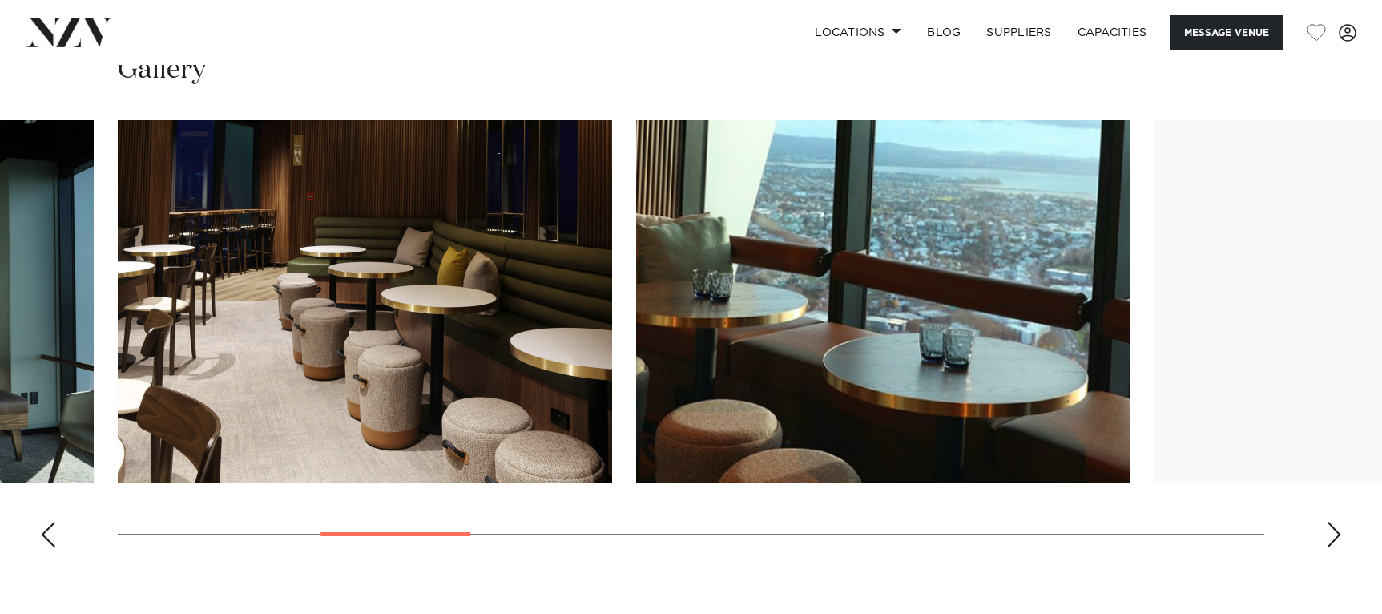
click at [1333, 523] on div "Next slide" at bounding box center [1334, 535] width 16 height 26
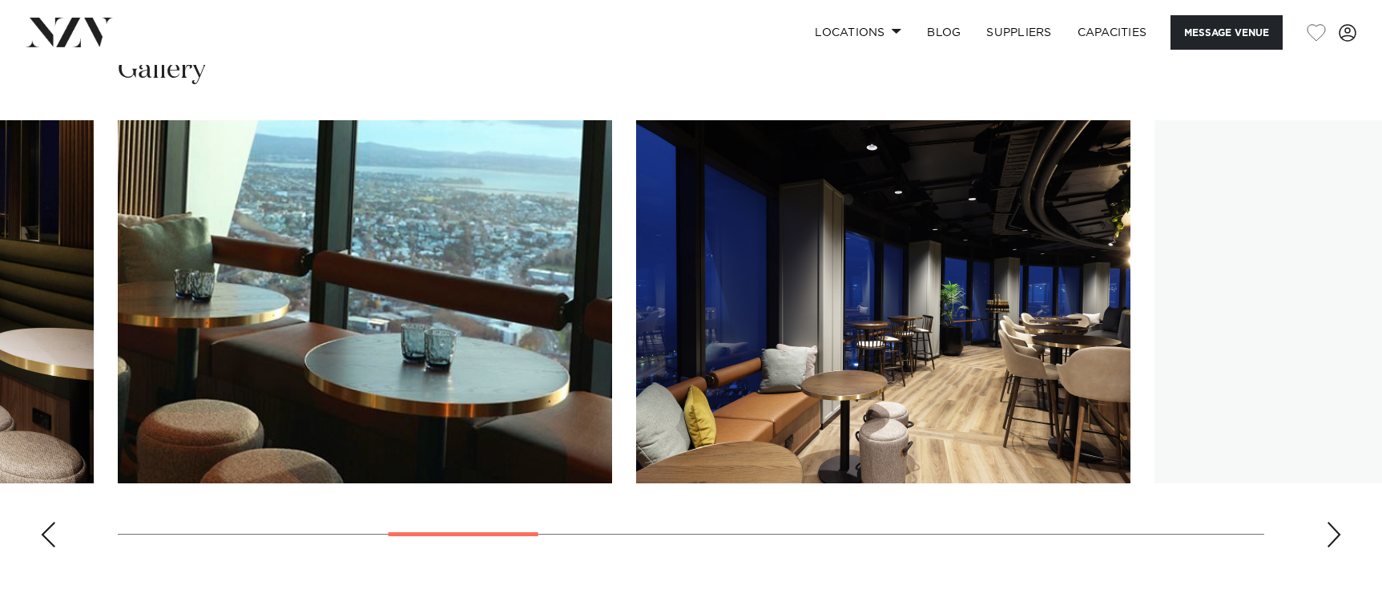
click at [1333, 523] on div "Next slide" at bounding box center [1334, 535] width 16 height 26
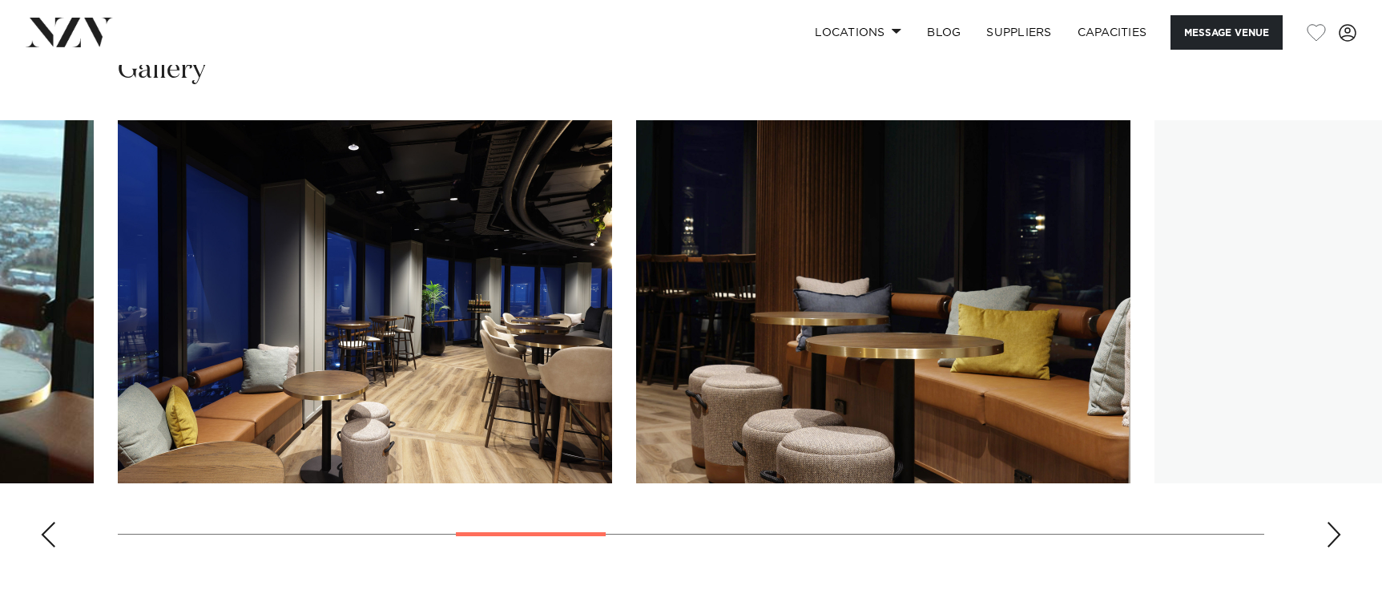
click at [1333, 523] on div "Next slide" at bounding box center [1334, 535] width 16 height 26
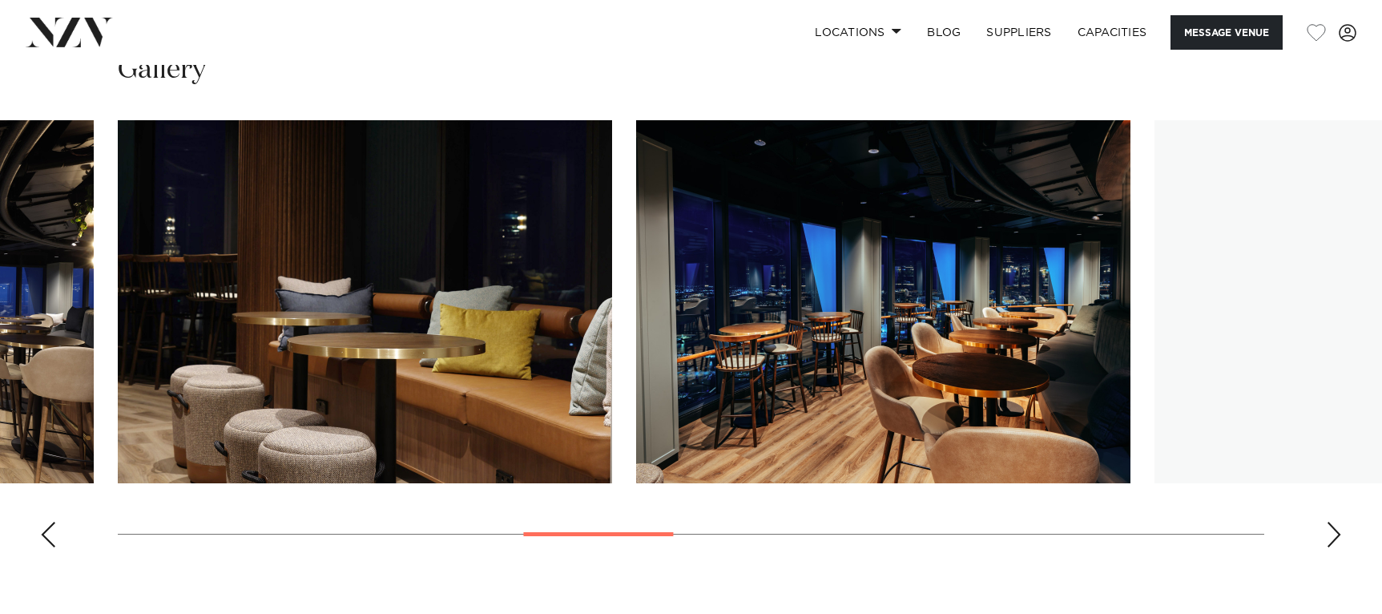
click at [1333, 523] on div "Next slide" at bounding box center [1334, 535] width 16 height 26
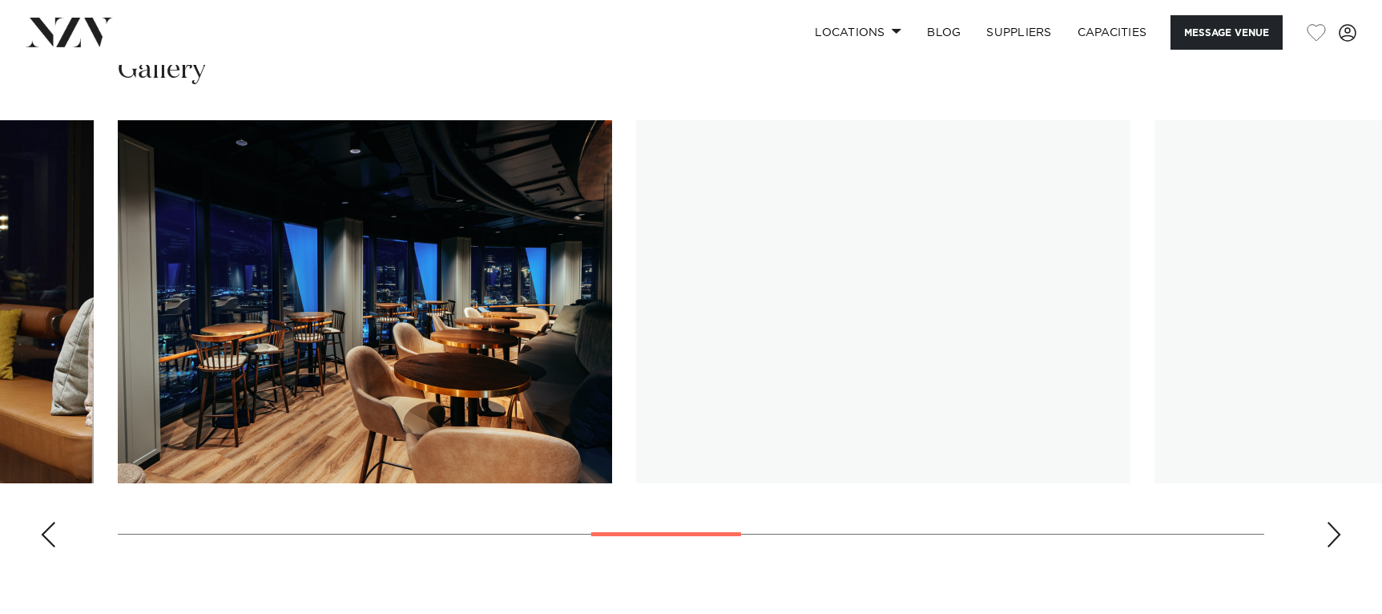
click at [1333, 523] on div "Next slide" at bounding box center [1334, 535] width 16 height 26
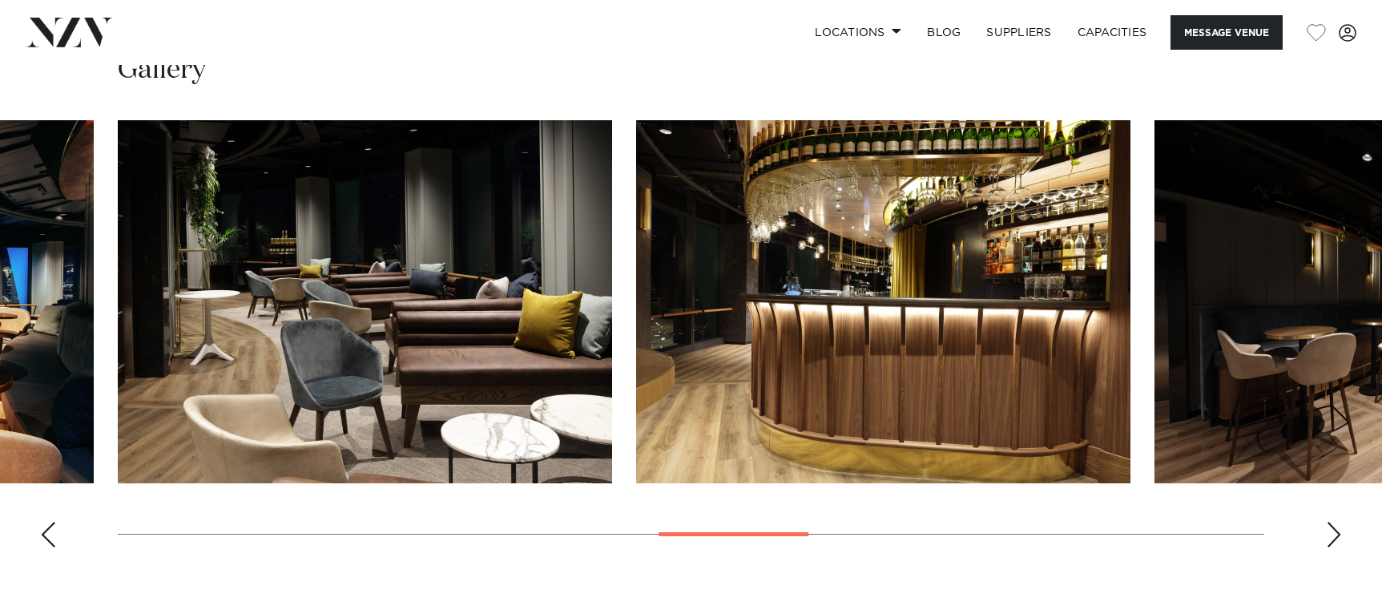
click at [1336, 522] on div "Next slide" at bounding box center [1334, 535] width 16 height 26
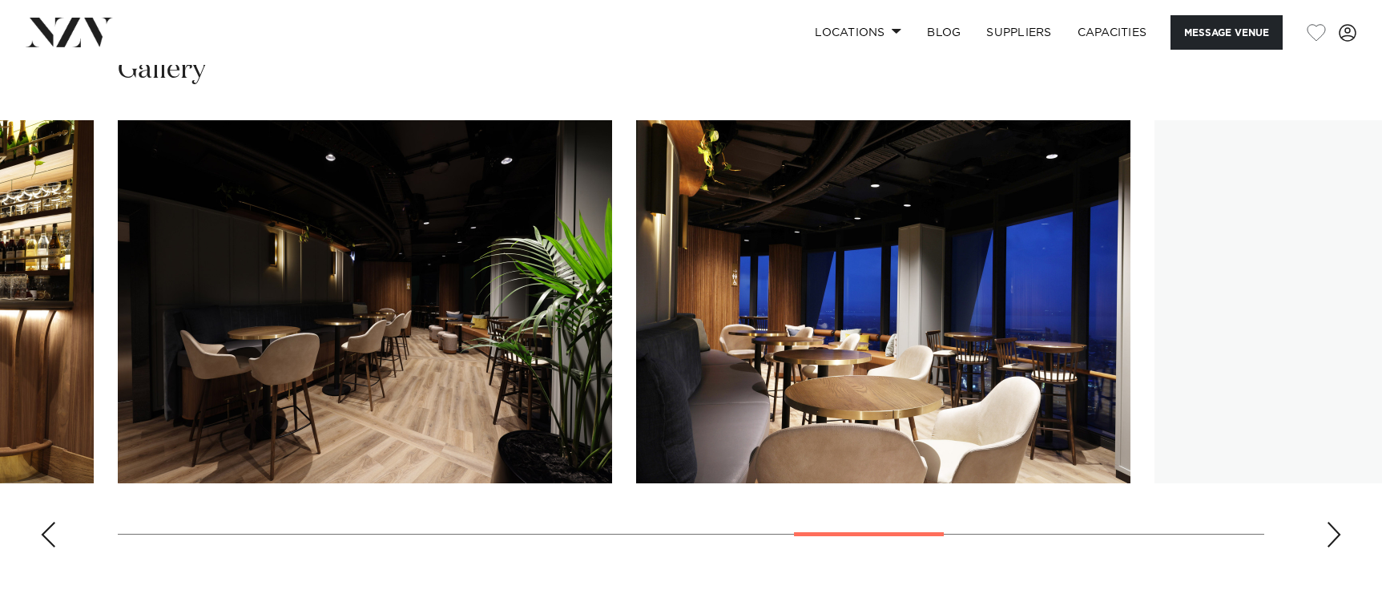
click at [1336, 522] on div "Next slide" at bounding box center [1334, 535] width 16 height 26
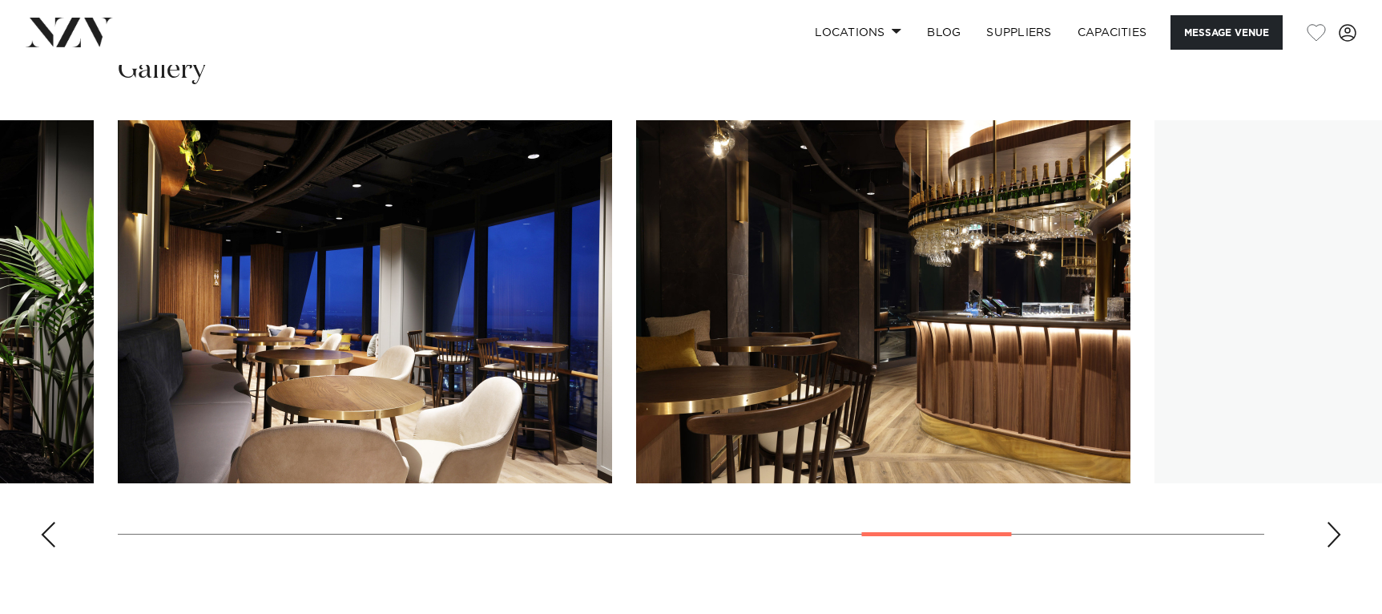
click at [1336, 522] on div "Next slide" at bounding box center [1334, 535] width 16 height 26
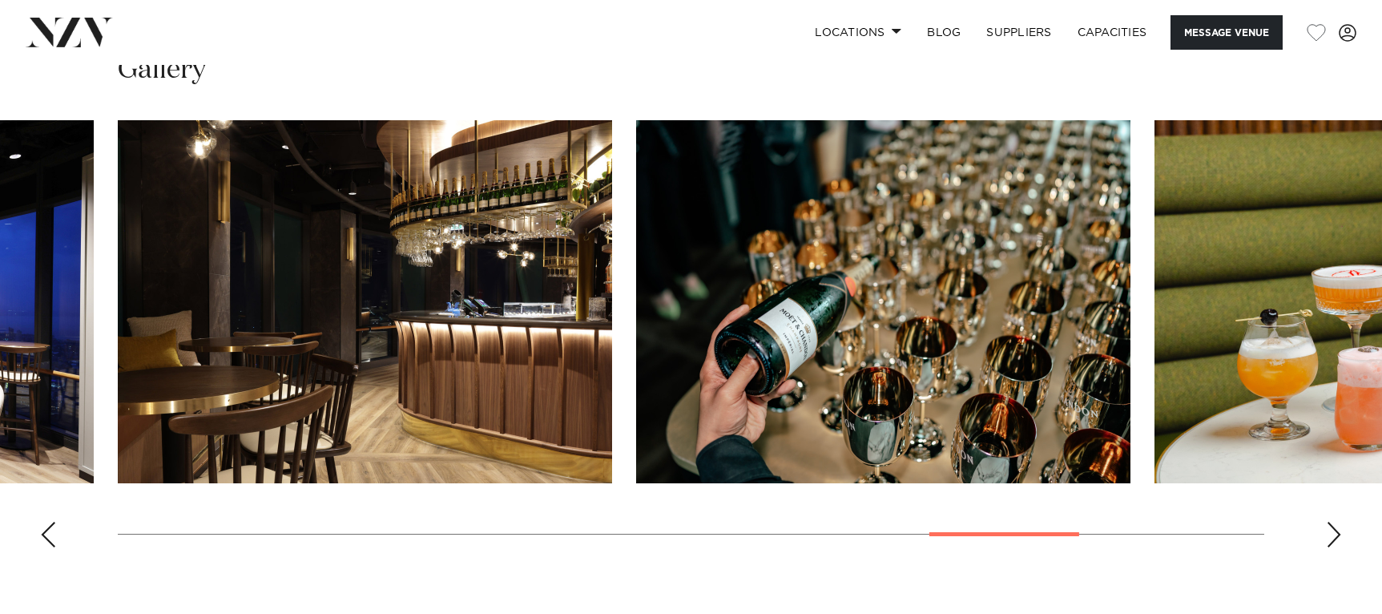
click at [1336, 522] on div "Next slide" at bounding box center [1334, 535] width 16 height 26
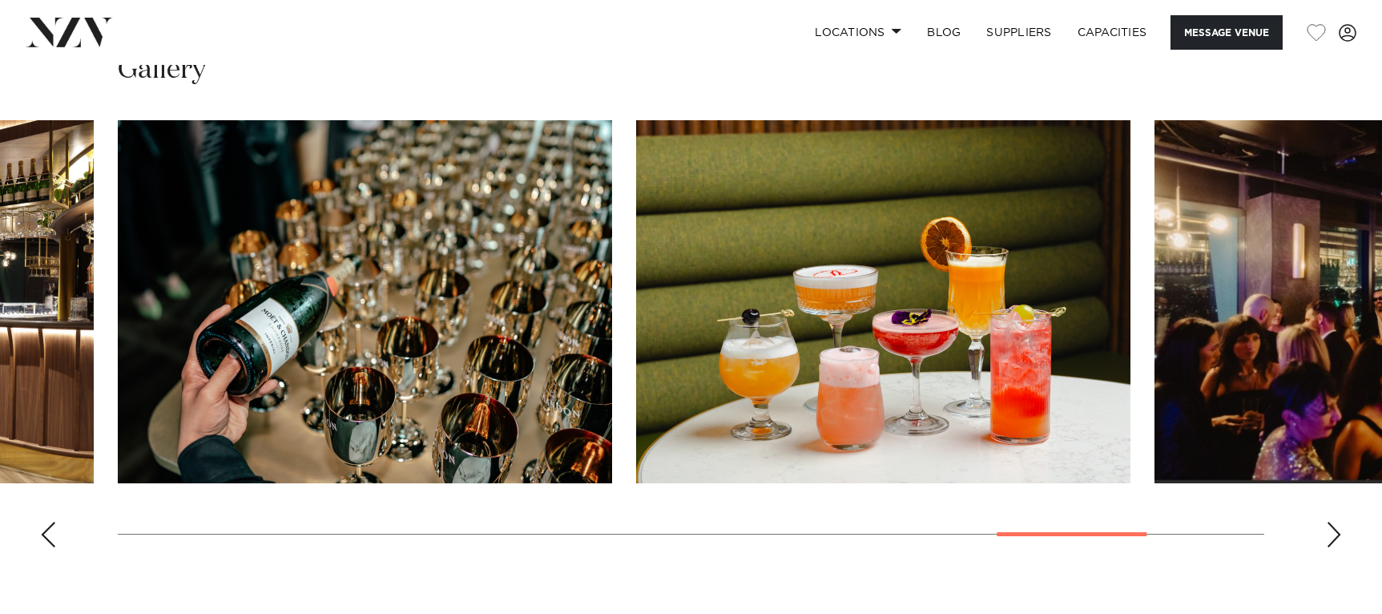
click at [1339, 522] on div "Next slide" at bounding box center [1334, 535] width 16 height 26
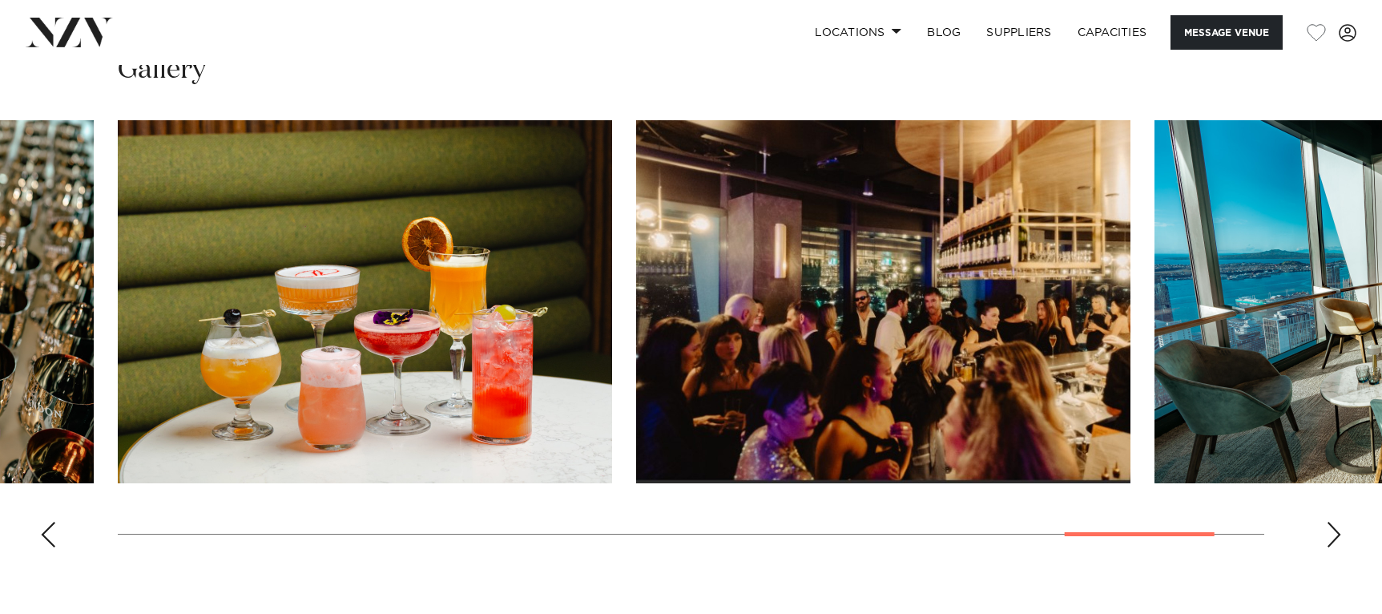
click at [1339, 522] on div "Next slide" at bounding box center [1334, 535] width 16 height 26
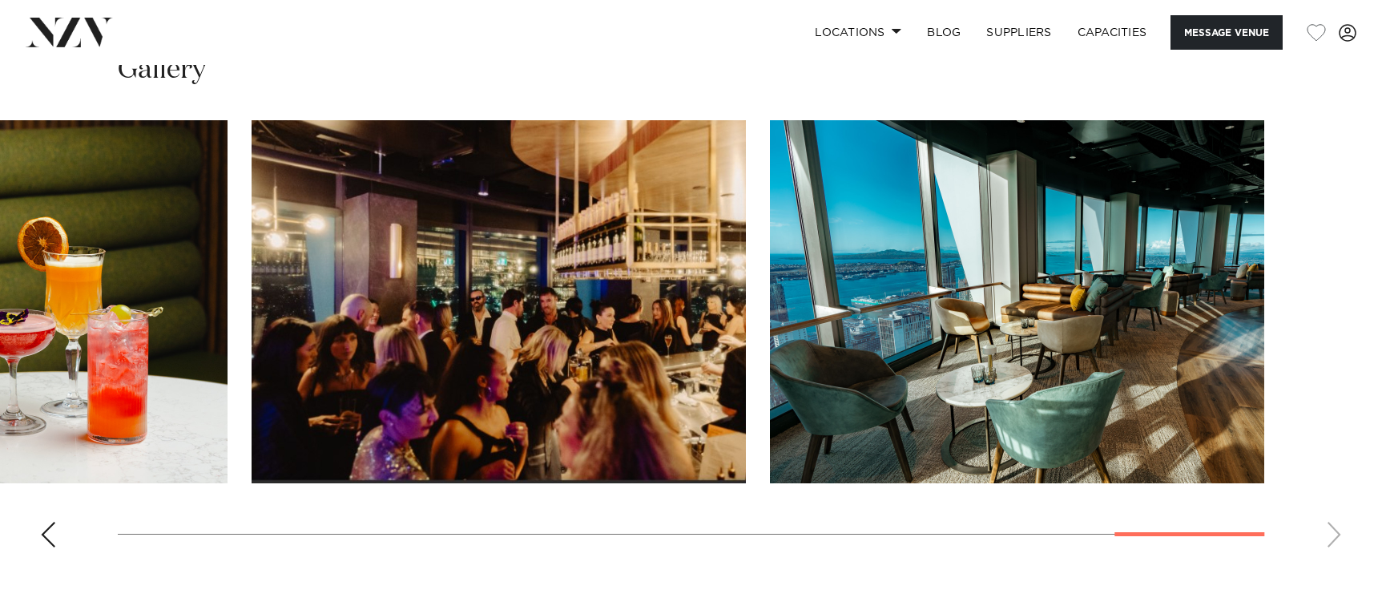
click at [45, 522] on div "Previous slide" at bounding box center [48, 535] width 16 height 26
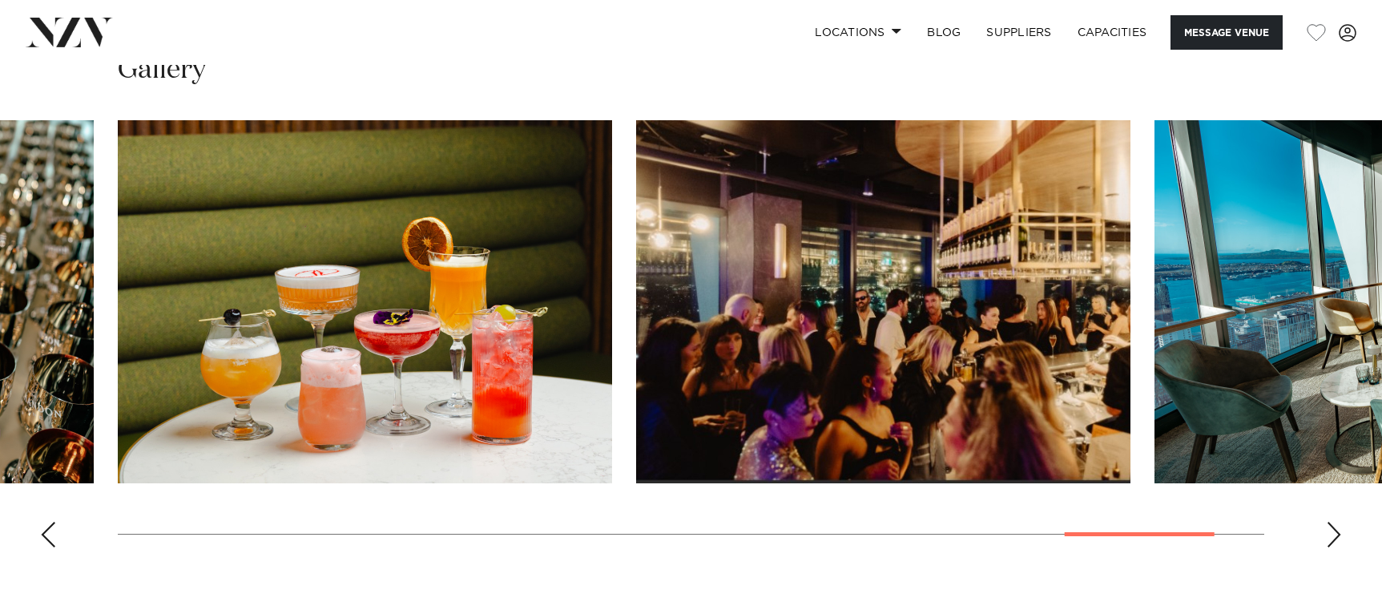
click at [45, 522] on div "Previous slide" at bounding box center [48, 535] width 16 height 26
